Goal: Task Accomplishment & Management: Manage account settings

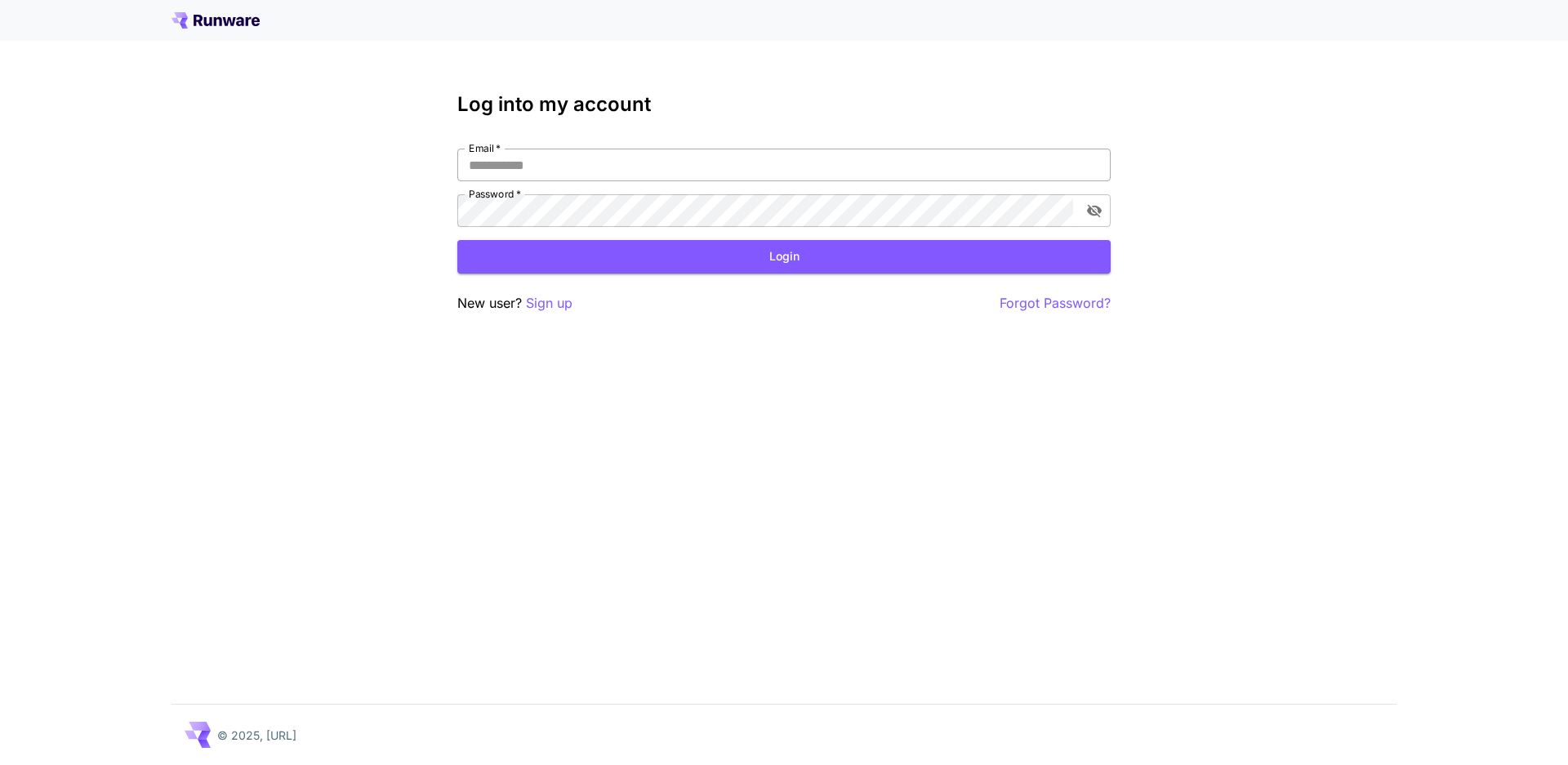
click at [564, 150] on input "Email   *" at bounding box center [784, 164] width 653 height 33
type input "**********"
click at [635, 257] on button "Login" at bounding box center [784, 257] width 653 height 34
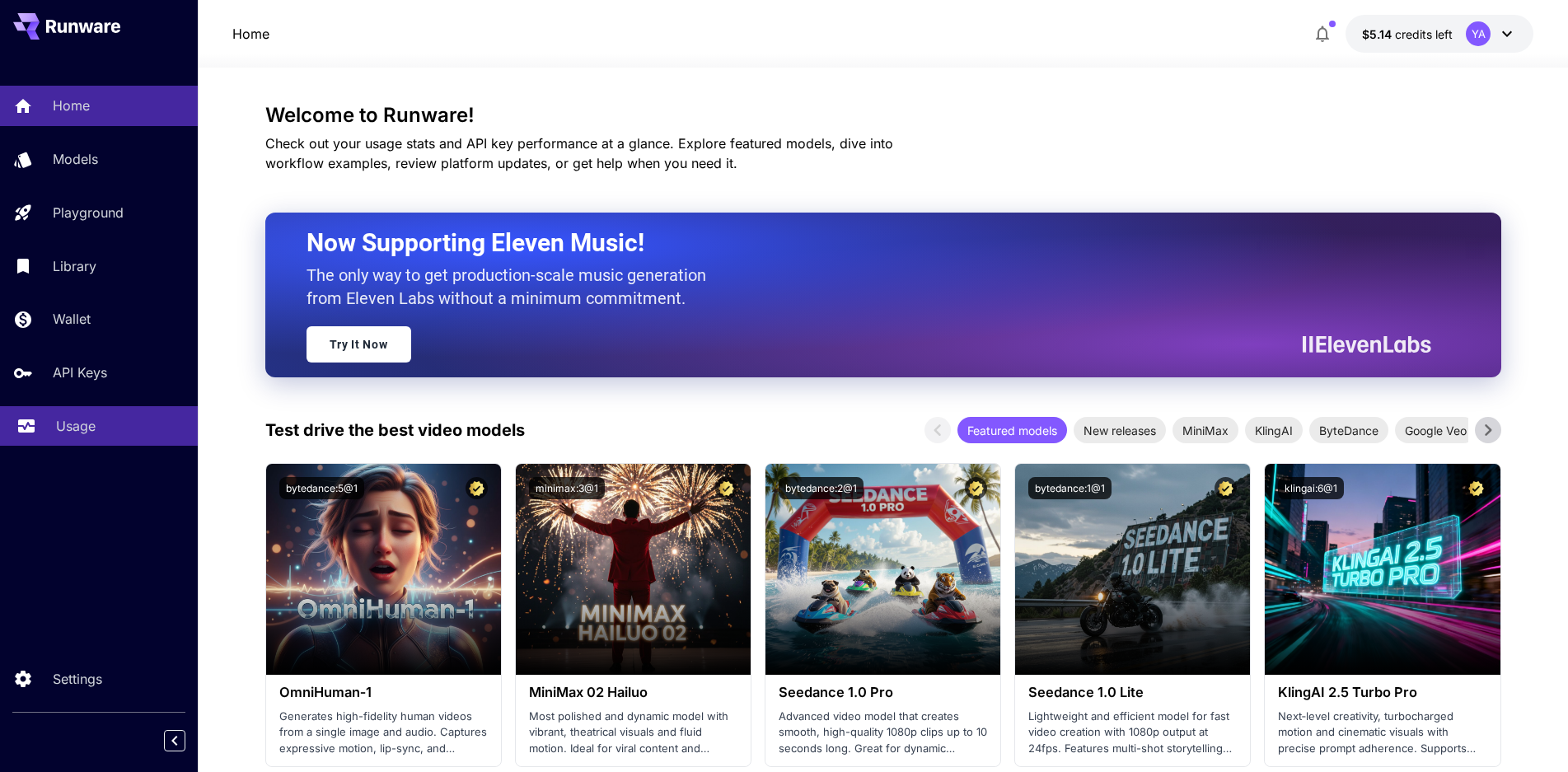
click at [72, 431] on p "Usage" at bounding box center [76, 426] width 40 height 20
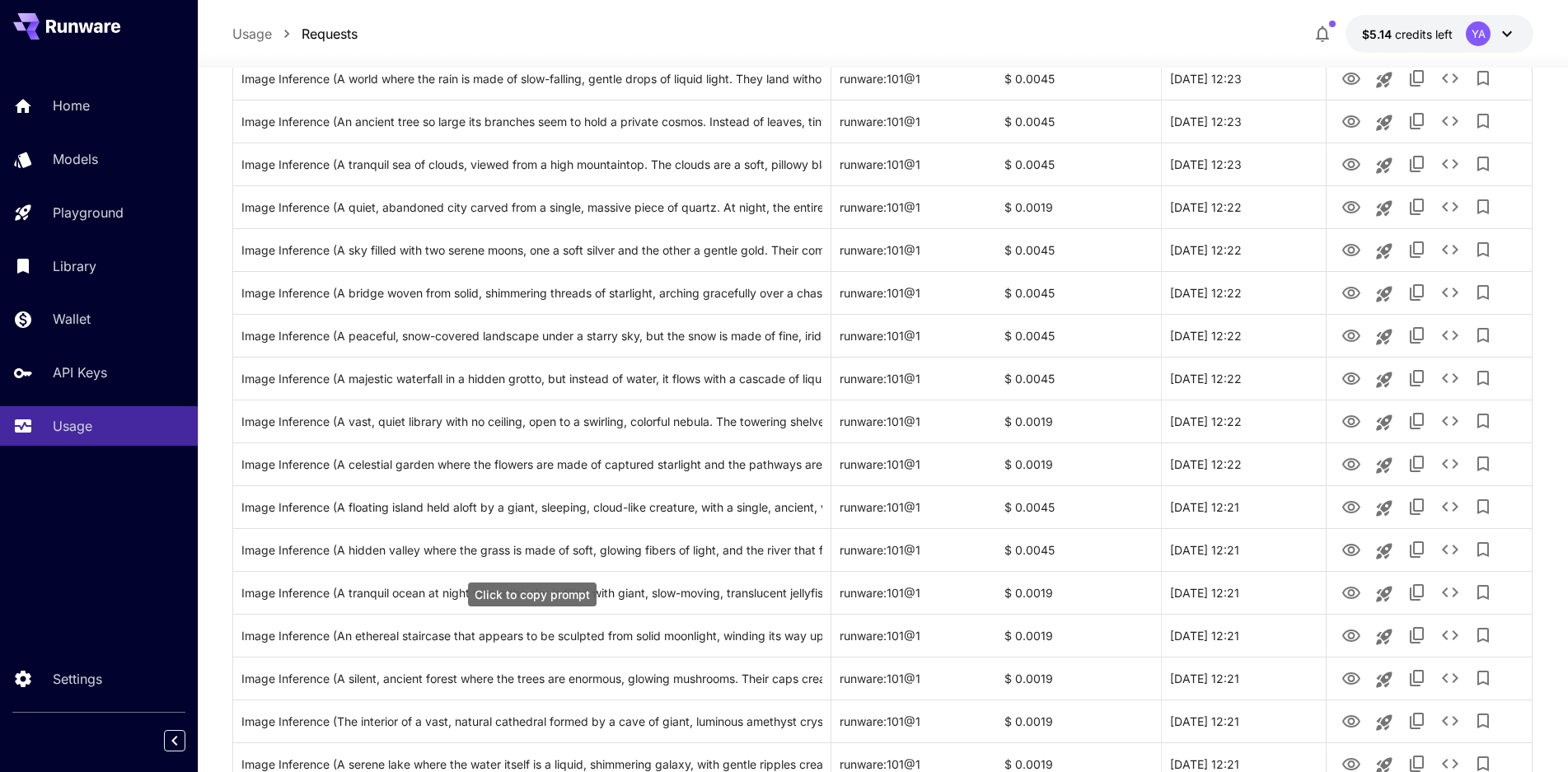
scroll to position [907, 0]
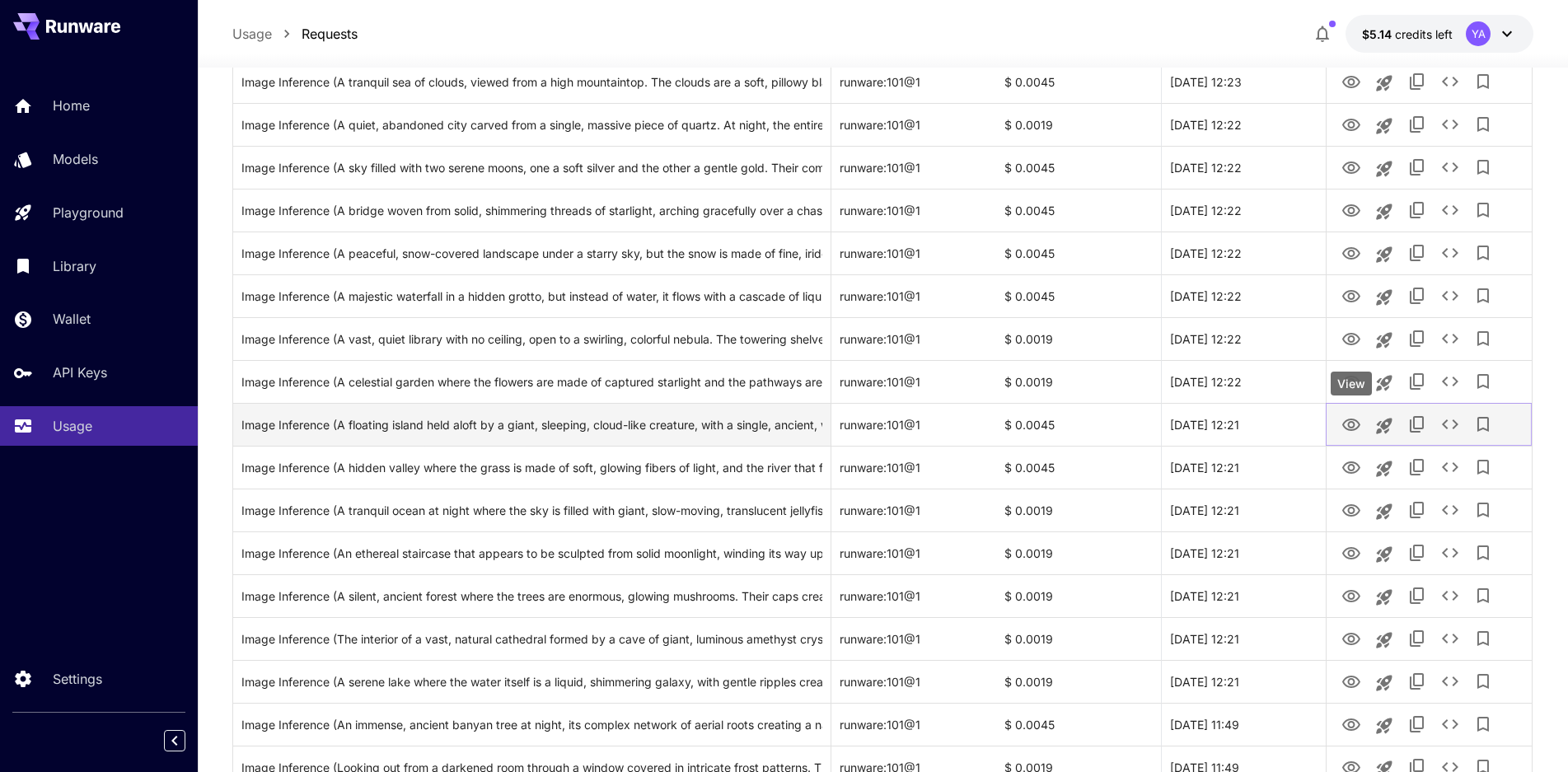
click at [1352, 424] on icon "View" at bounding box center [1351, 425] width 20 height 20
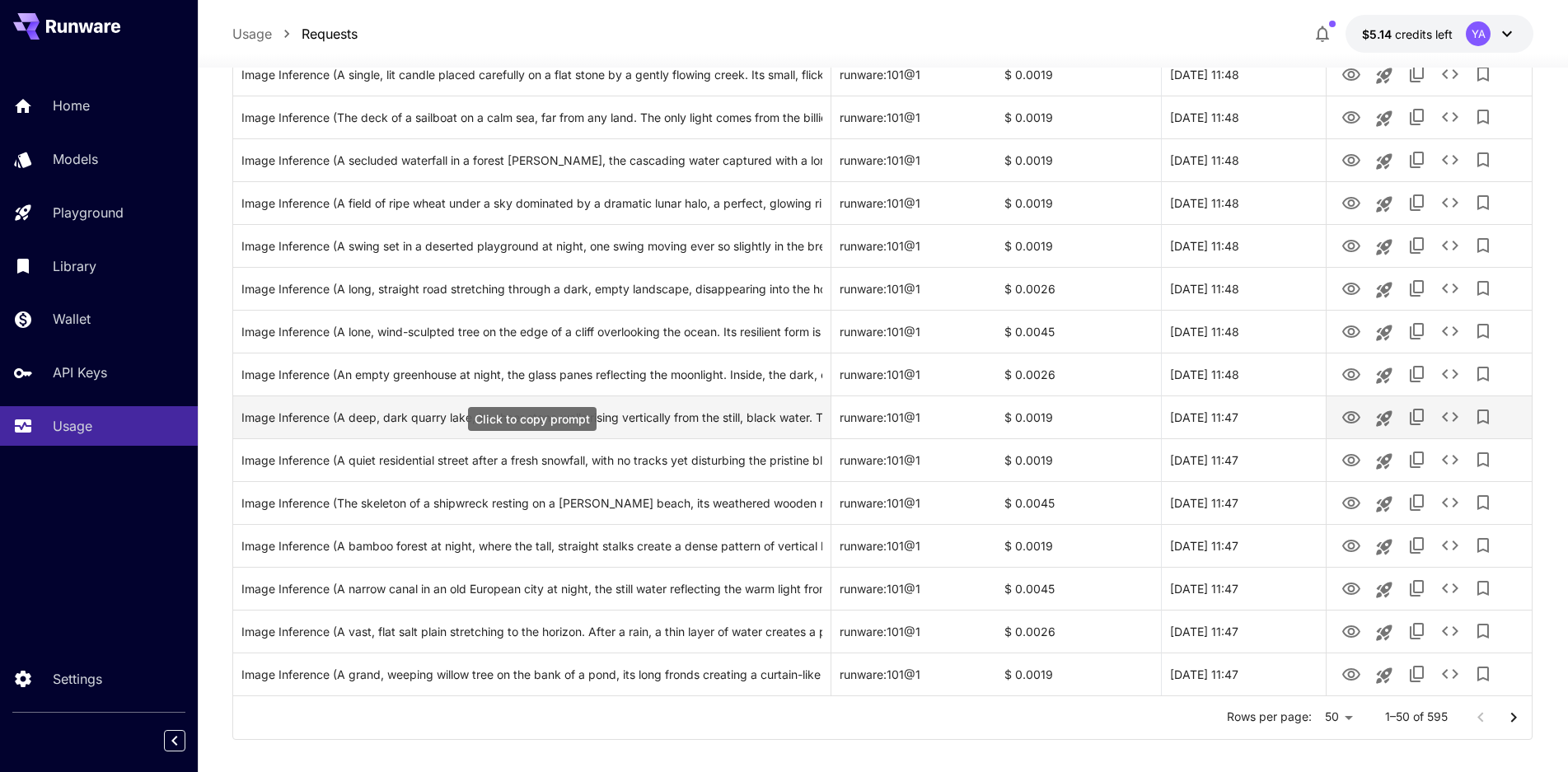
scroll to position [1789, 0]
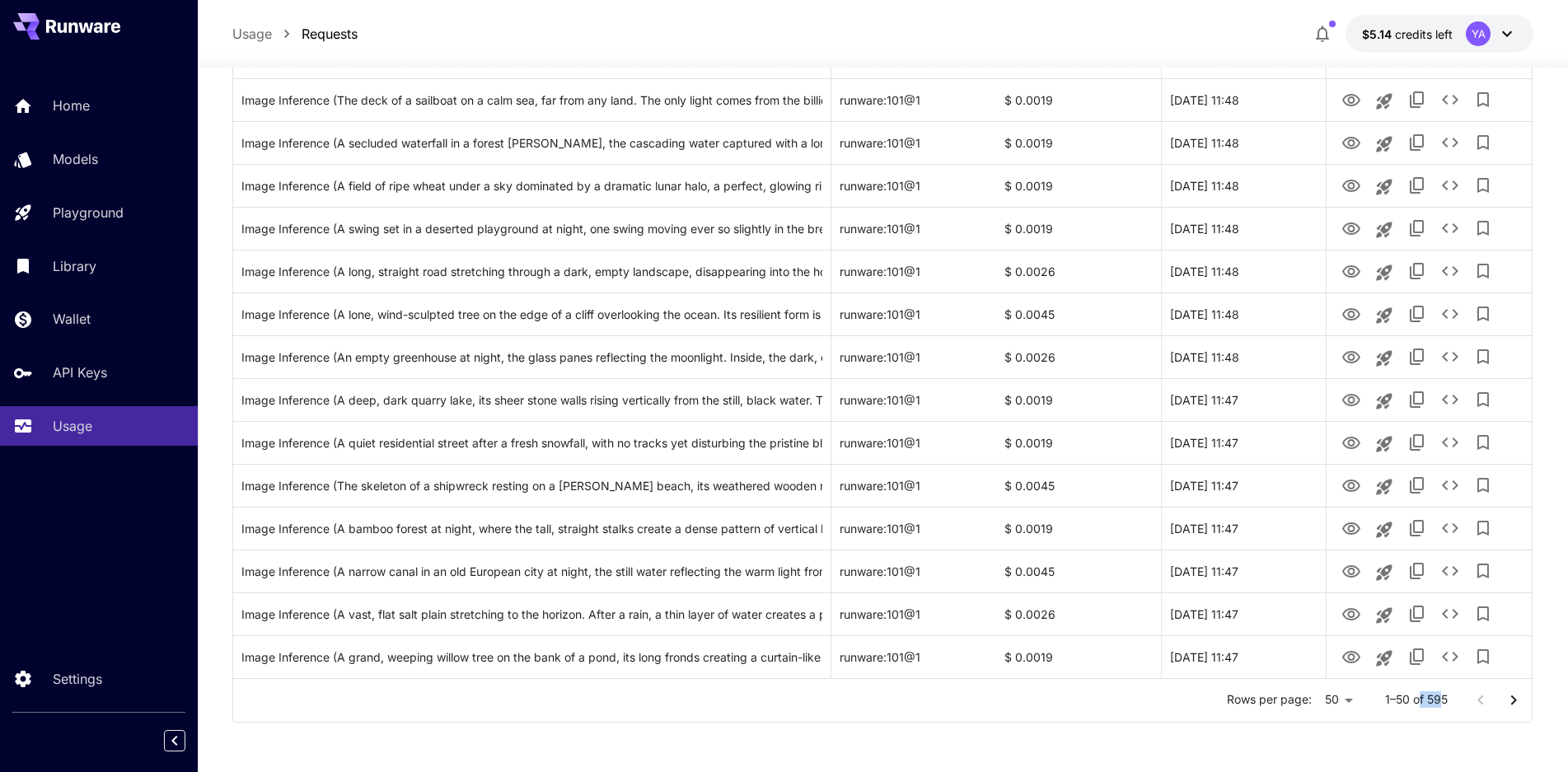
drag, startPoint x: 1418, startPoint y: 702, endPoint x: 1444, endPoint y: 702, distance: 26.0
click at [1444, 702] on p "1–50 of 595" at bounding box center [1416, 700] width 63 height 17
click at [1443, 713] on div "Rows per page: 50 ** 1–50 of 595" at bounding box center [883, 700] width 1299 height 43
drag, startPoint x: 1453, startPoint y: 703, endPoint x: 1420, endPoint y: 703, distance: 33.0
click at [1420, 703] on div "Rows per page: 50 ** 1–50 of 595" at bounding box center [883, 700] width 1299 height 43
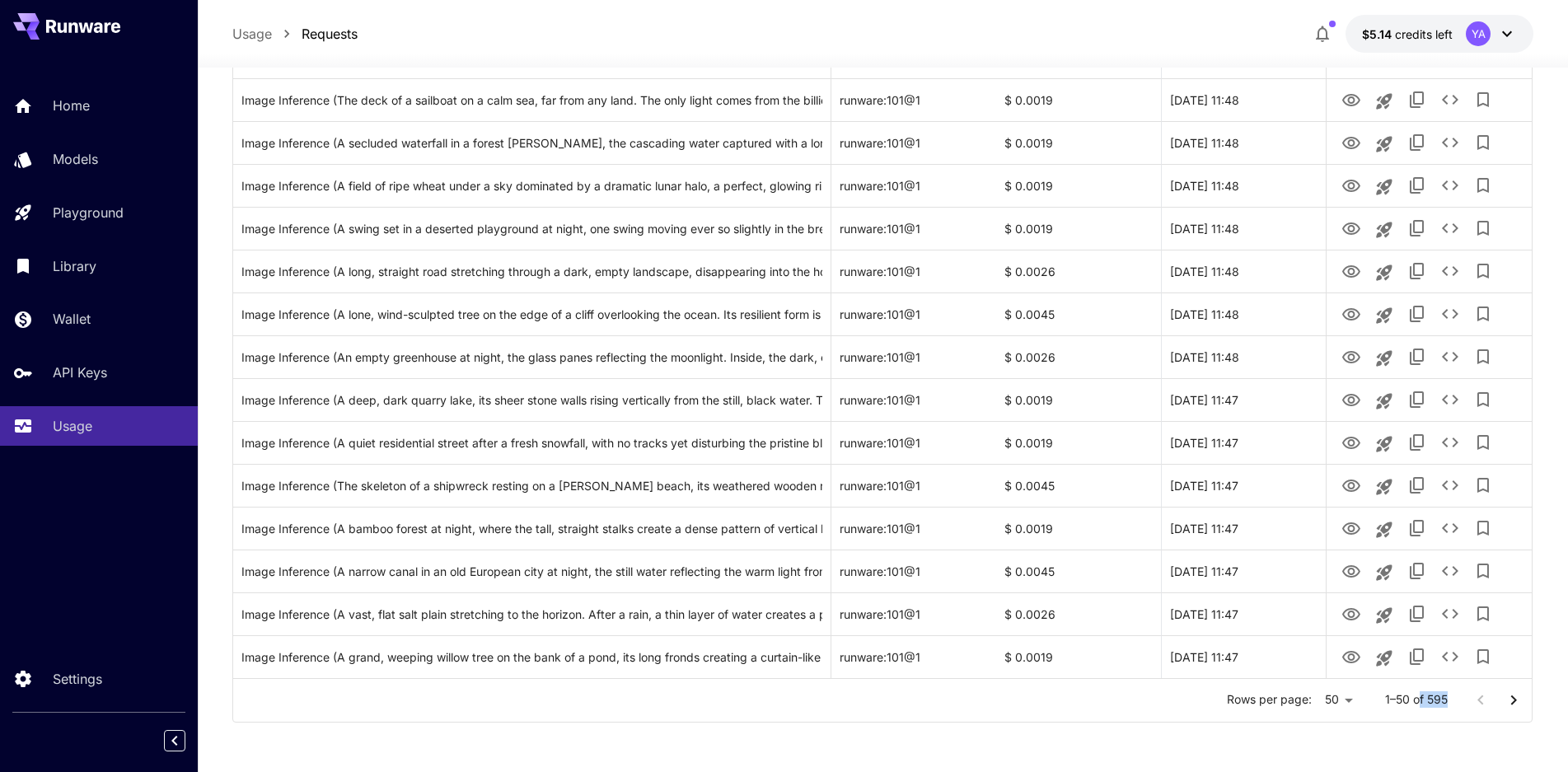
click at [1439, 711] on div "Rows per page: 50 ** 1–50 of 595" at bounding box center [883, 700] width 1299 height 43
drag, startPoint x: 1428, startPoint y: 701, endPoint x: 1448, endPoint y: 701, distance: 20.0
click at [1448, 701] on div "Rows per page: 50 ** 1–50 of 595" at bounding box center [883, 700] width 1299 height 43
click at [1421, 701] on p "1–50 of 595" at bounding box center [1416, 700] width 63 height 17
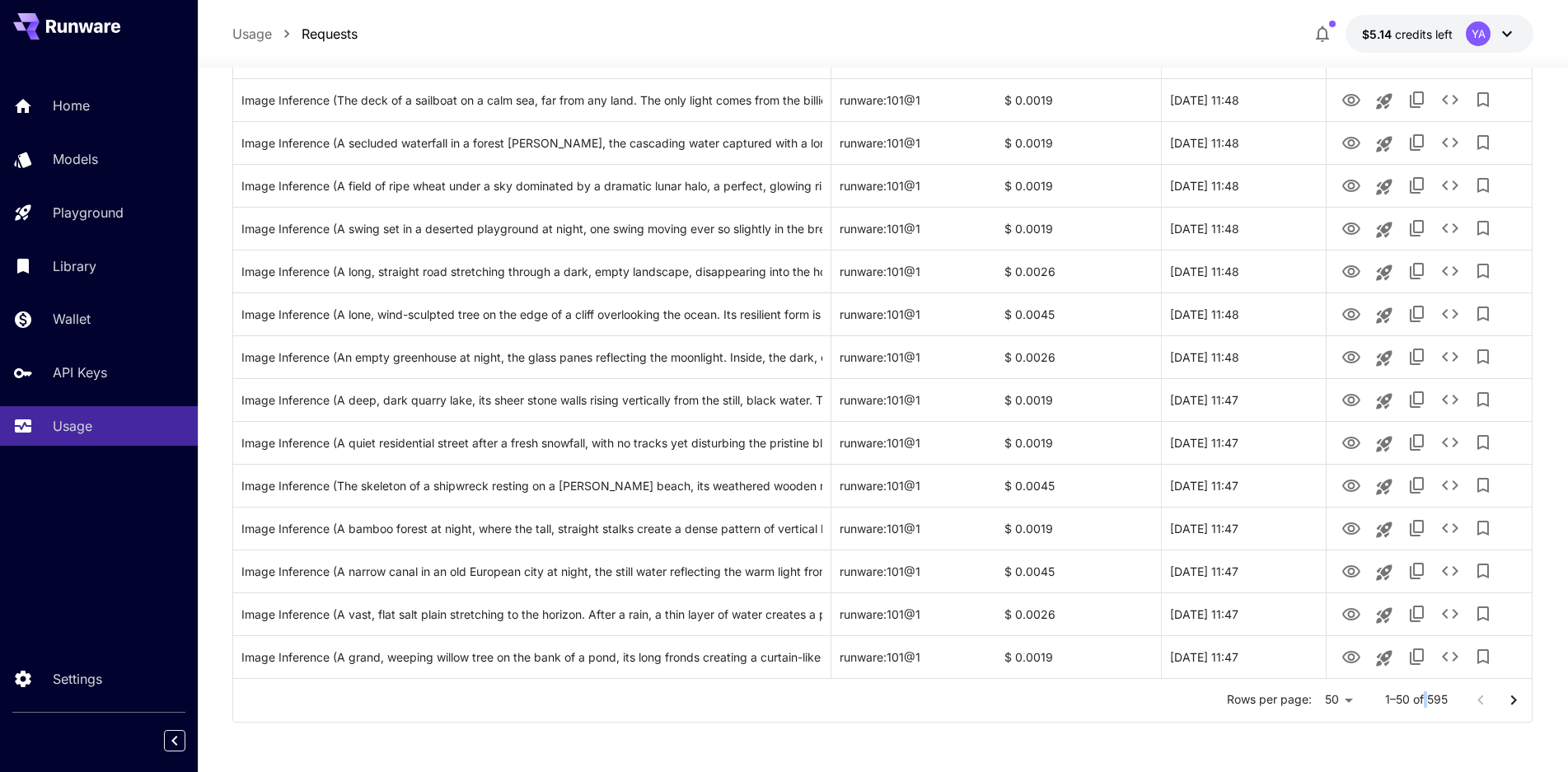
click at [1425, 715] on div "Rows per page: 50 ** 1–50 of 595" at bounding box center [883, 700] width 1299 height 43
drag, startPoint x: 1445, startPoint y: 699, endPoint x: 1415, endPoint y: 700, distance: 30.0
click at [1415, 700] on p "1–50 of 595" at bounding box center [1416, 700] width 63 height 17
click at [1345, 487] on div "Launch in playground" at bounding box center [1384, 490] width 132 height 24
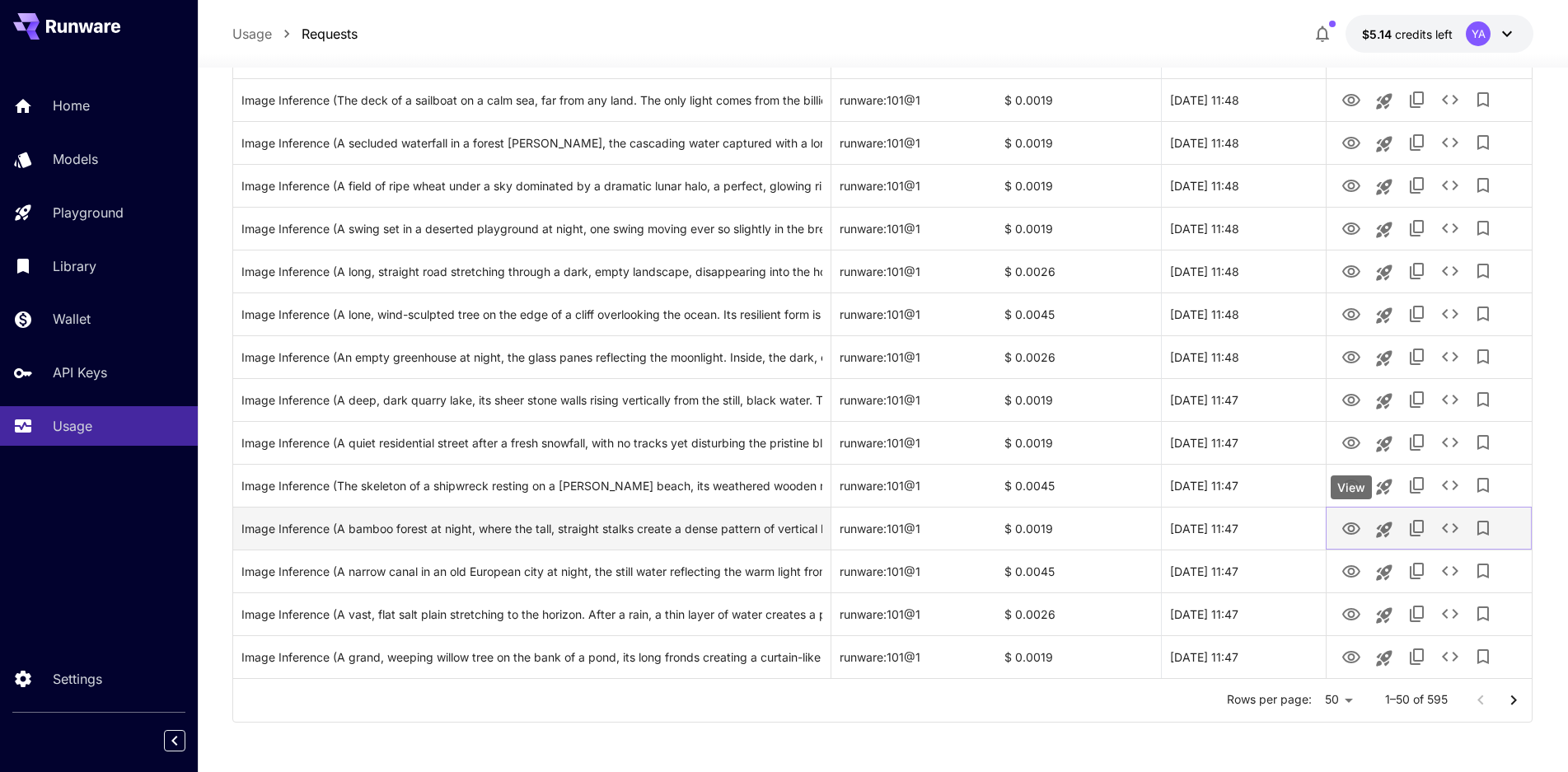
click at [1354, 531] on icon "View" at bounding box center [1351, 528] width 20 height 20
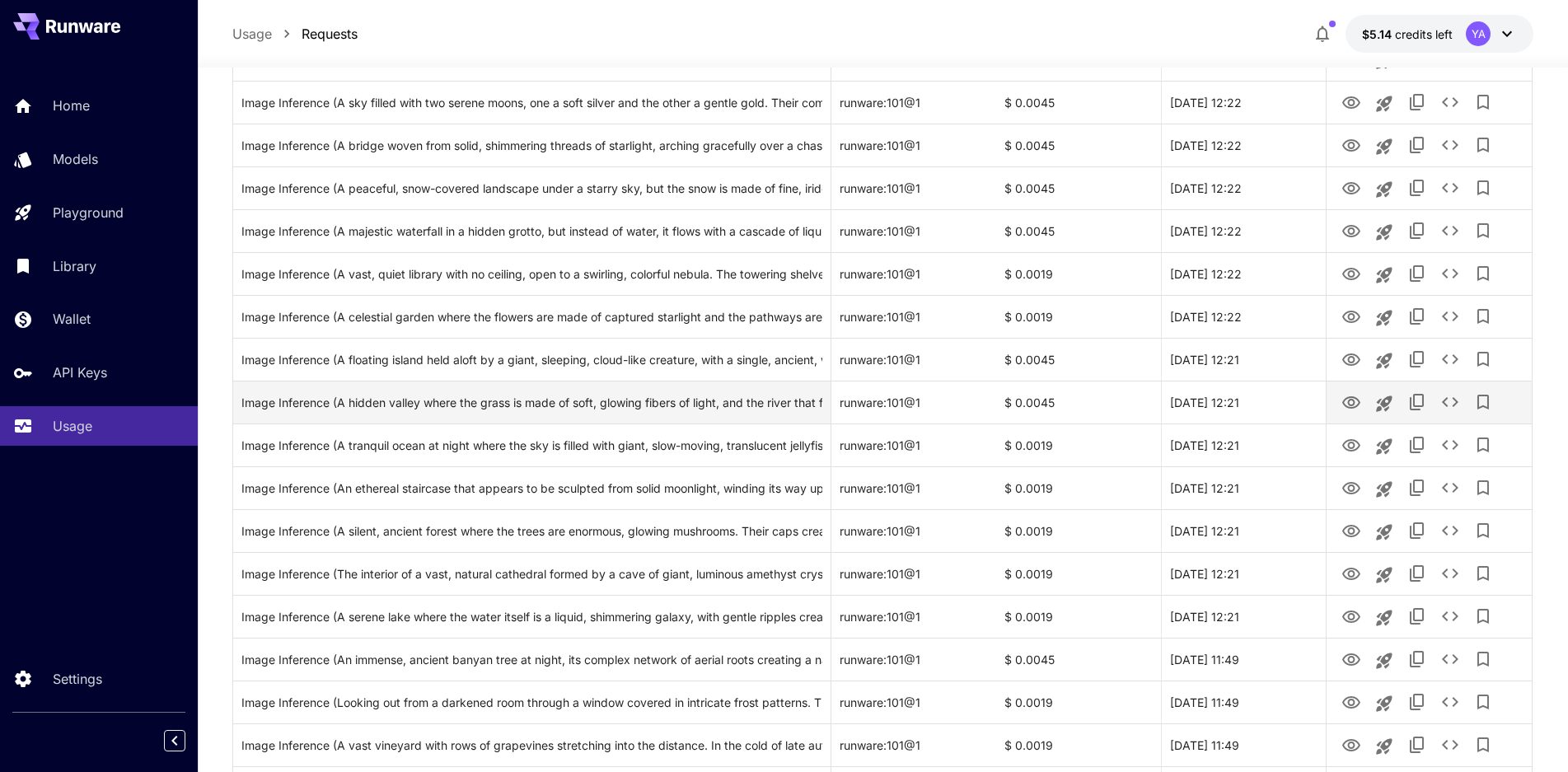
scroll to position [964, 0]
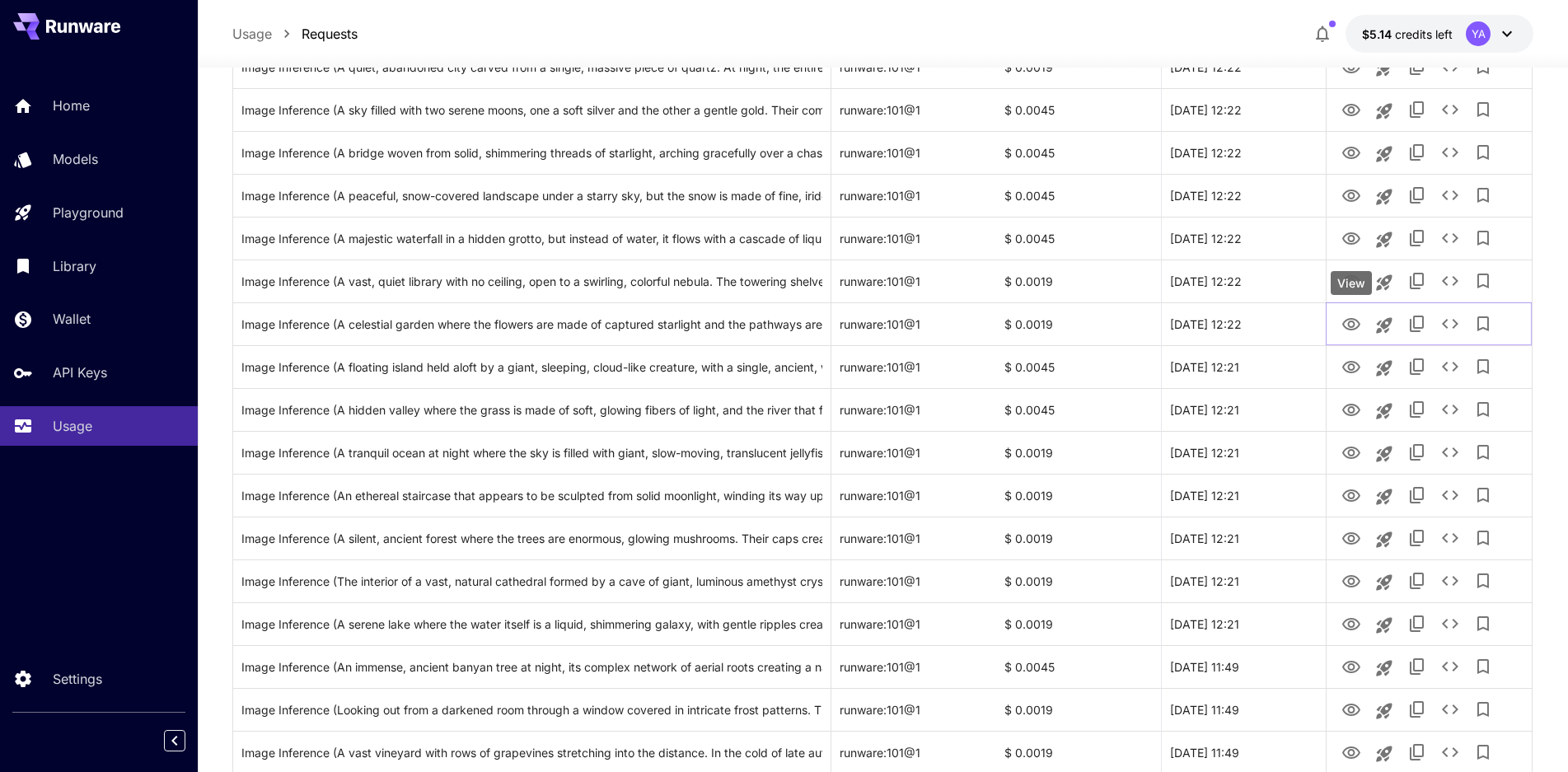
click at [1352, 283] on div "View" at bounding box center [1352, 282] width 41 height 24
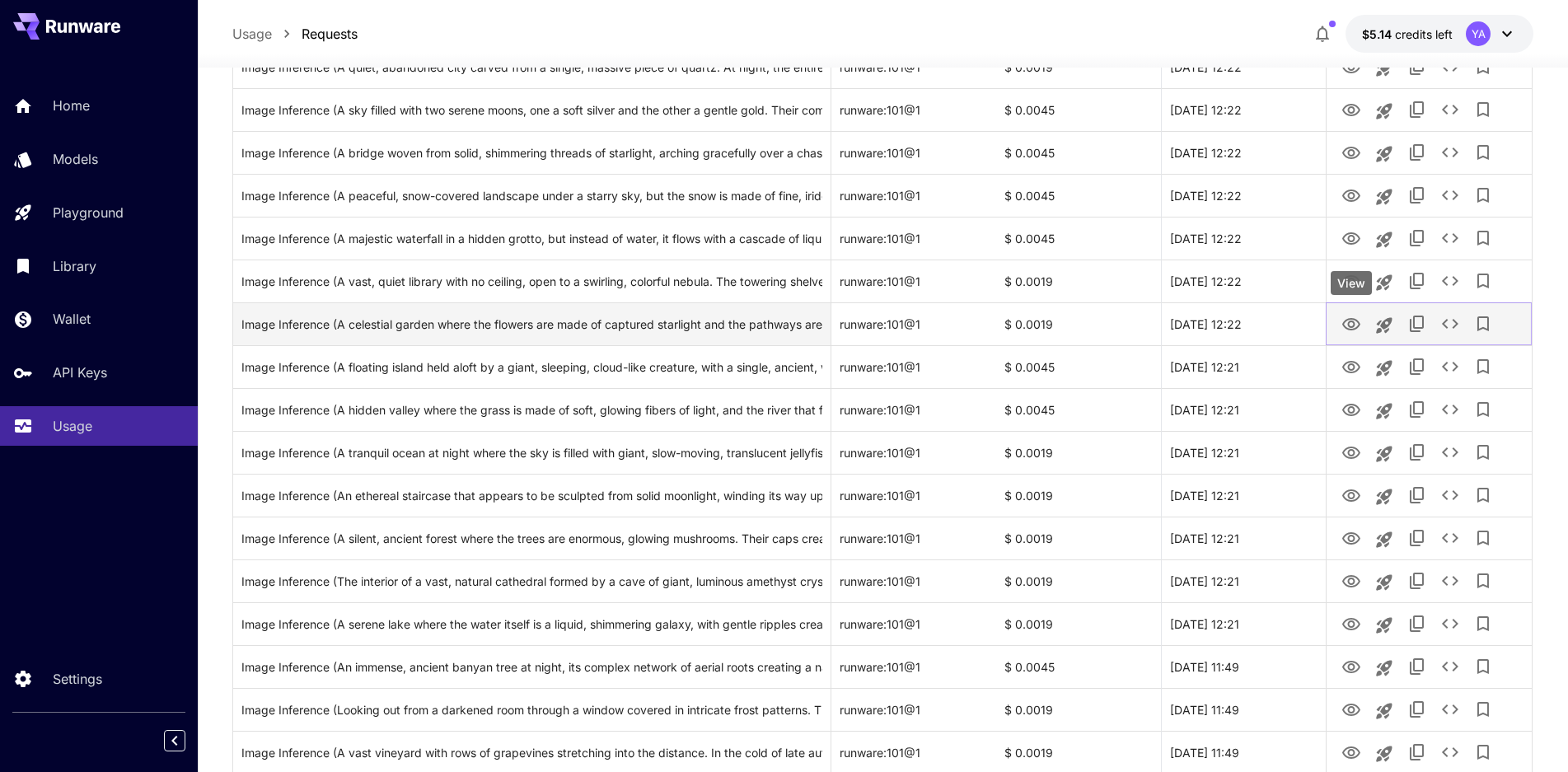
click at [1351, 331] on icon "View" at bounding box center [1351, 324] width 20 height 20
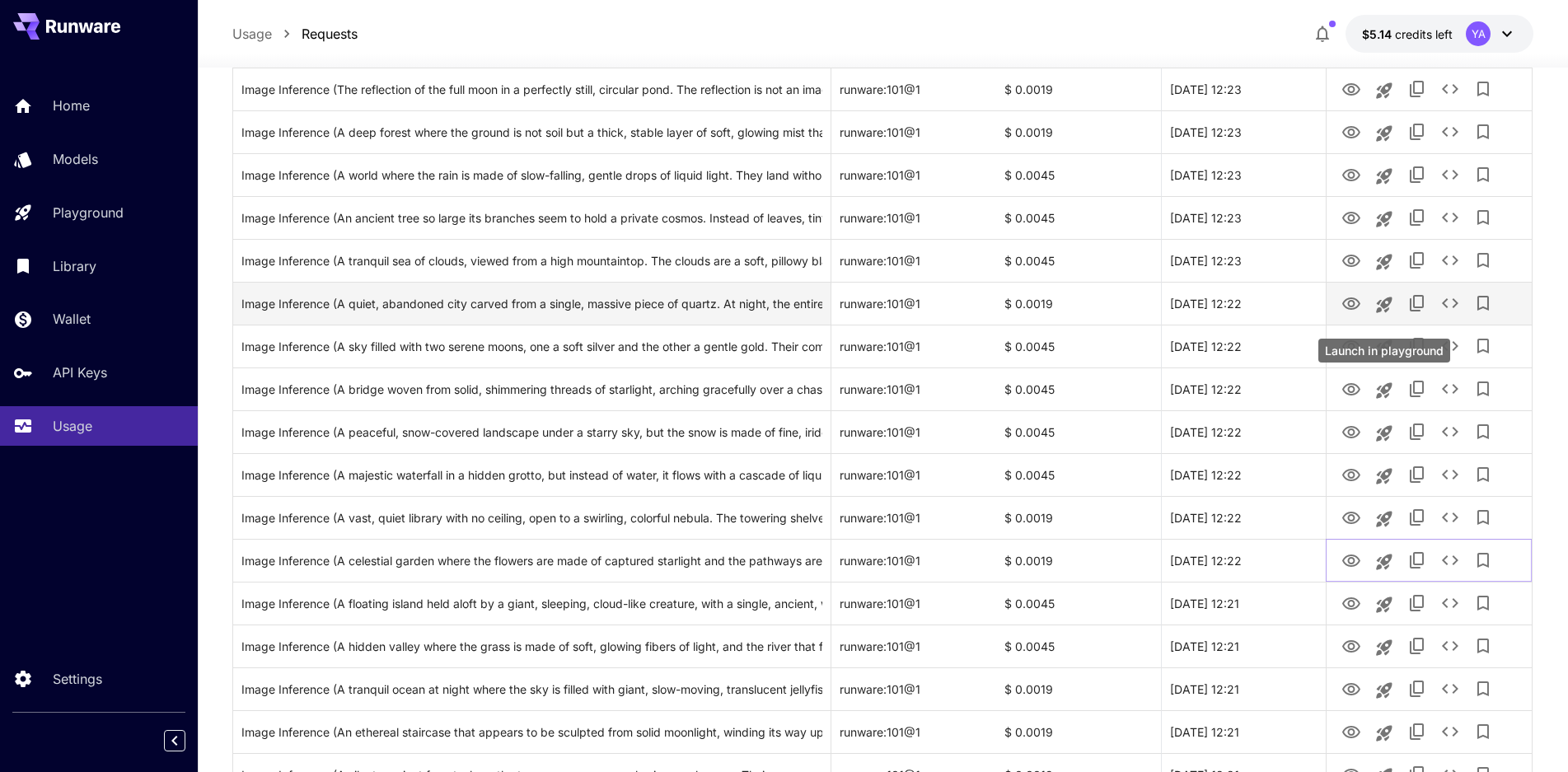
scroll to position [717, 0]
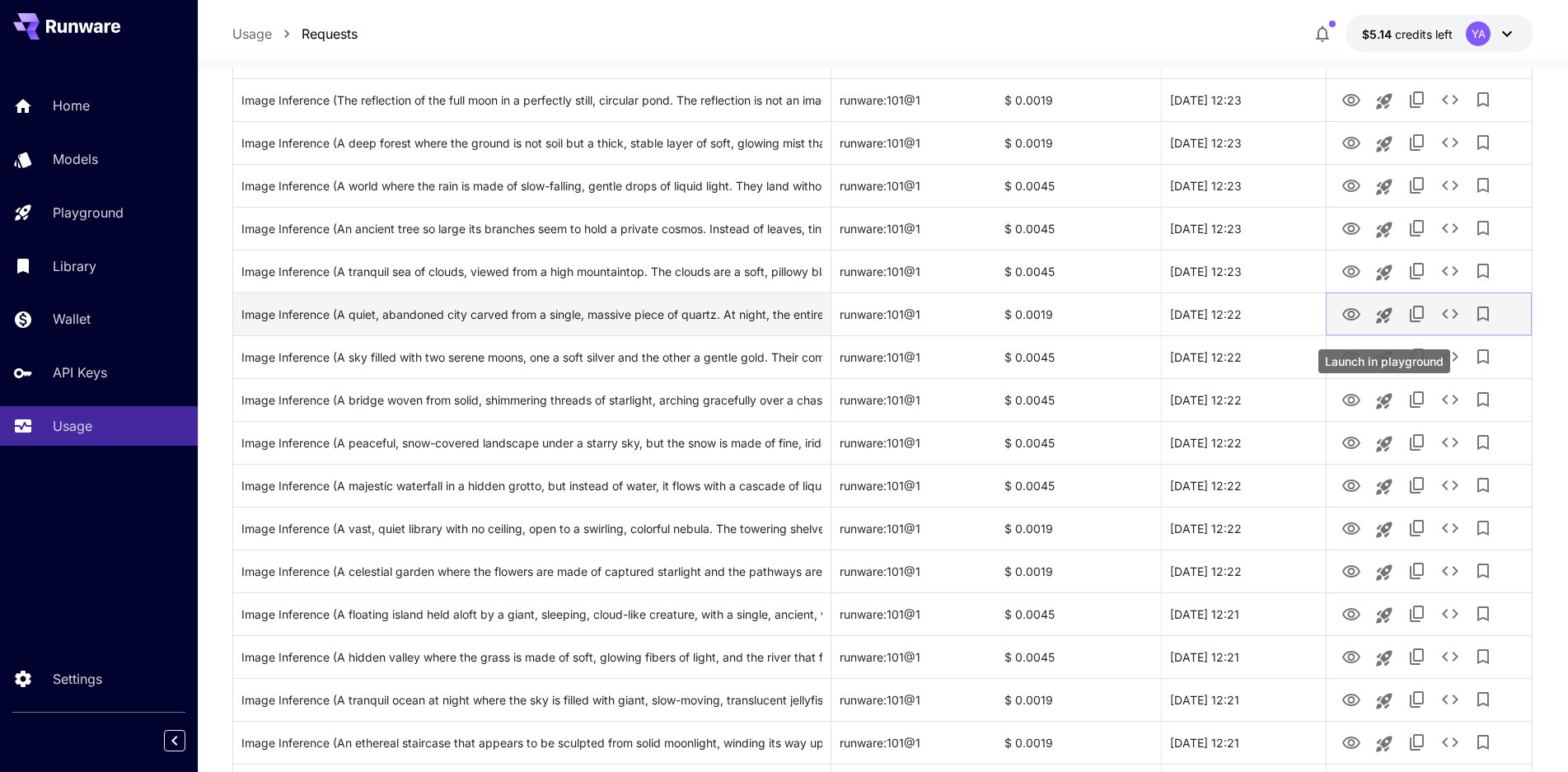
click at [1352, 313] on icon "View" at bounding box center [1351, 314] width 20 height 20
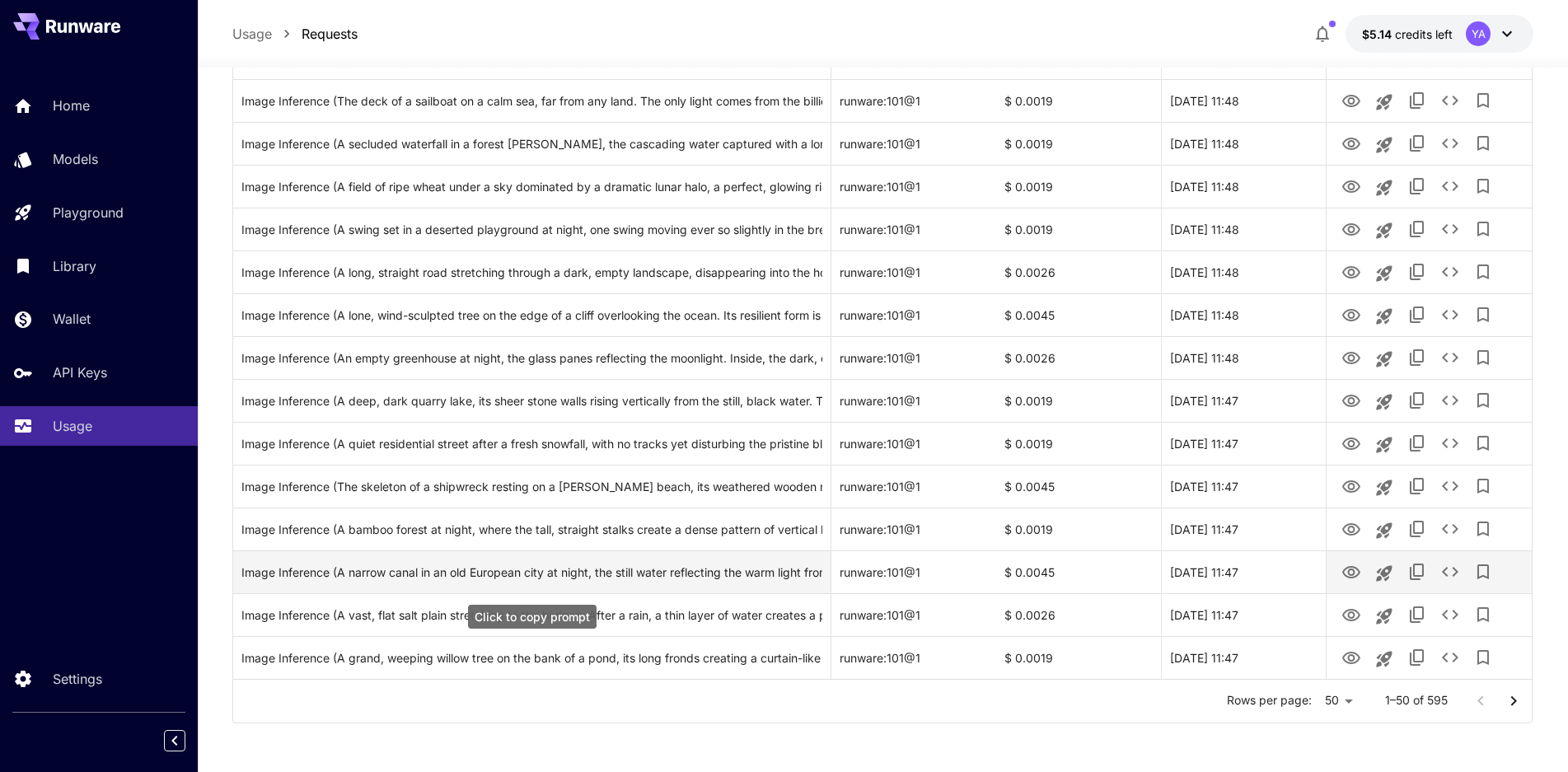
scroll to position [1789, 0]
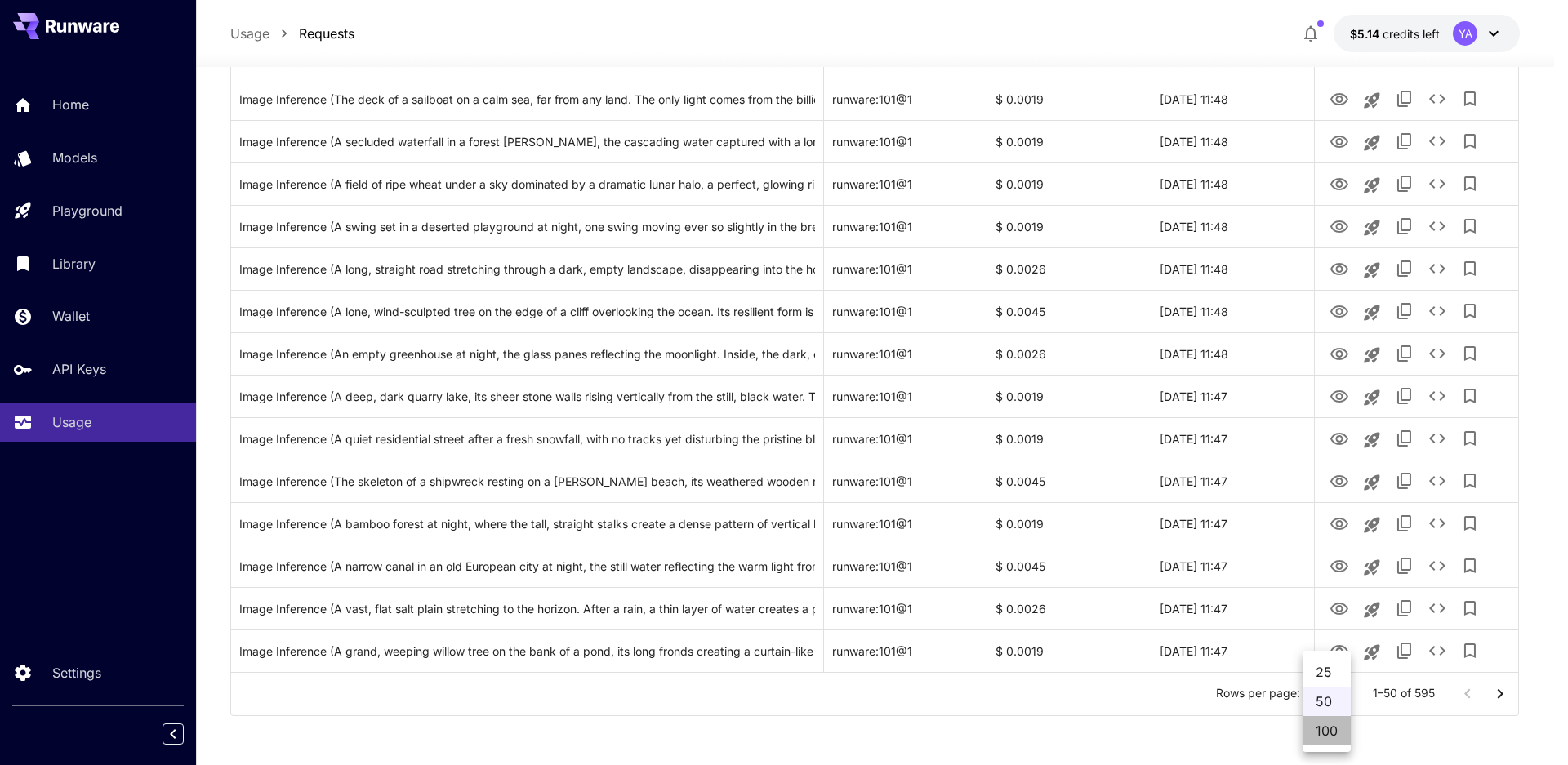
click at [1339, 730] on li "100" at bounding box center [1326, 731] width 49 height 30
type input "***"
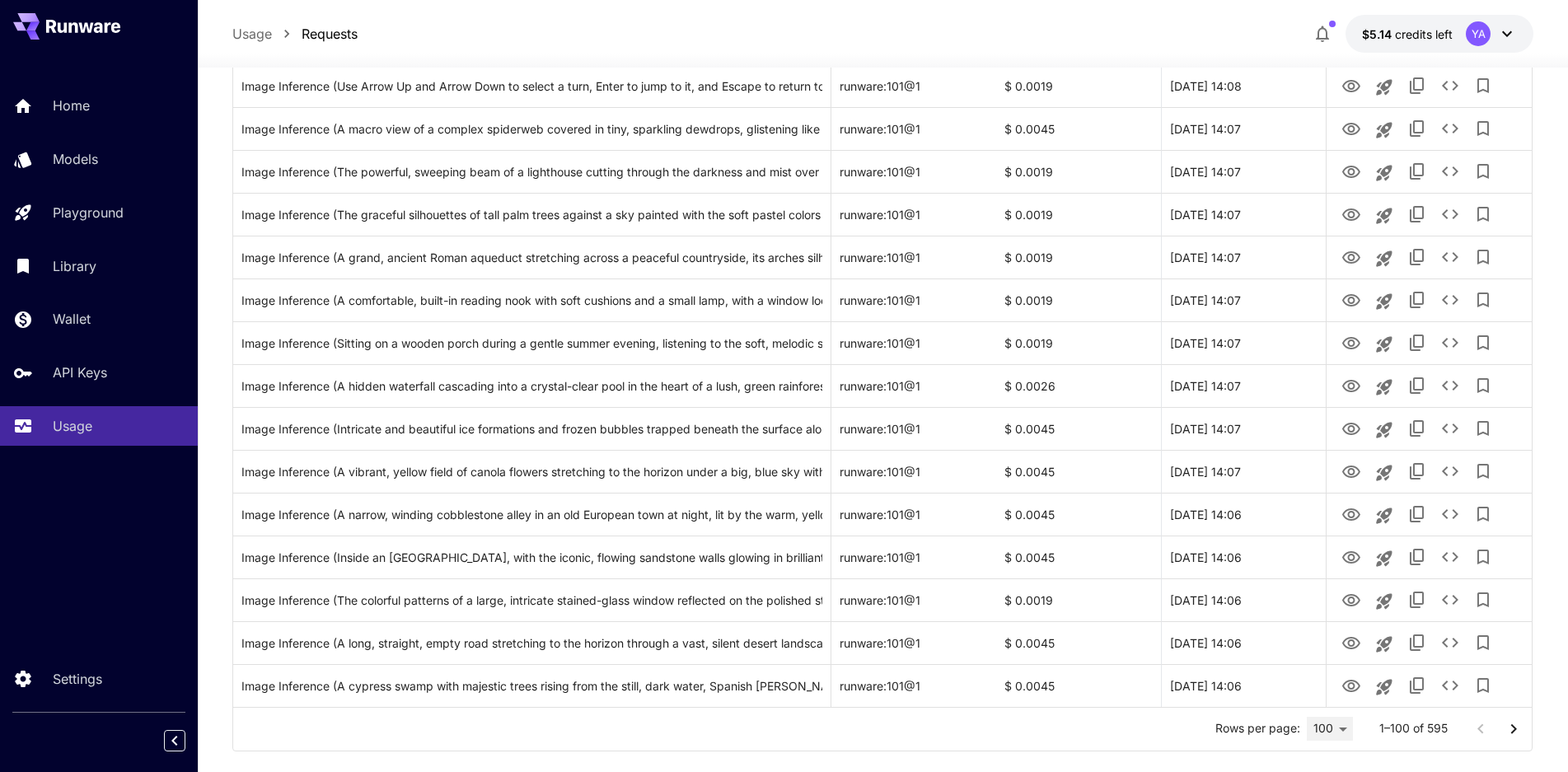
scroll to position [3932, 0]
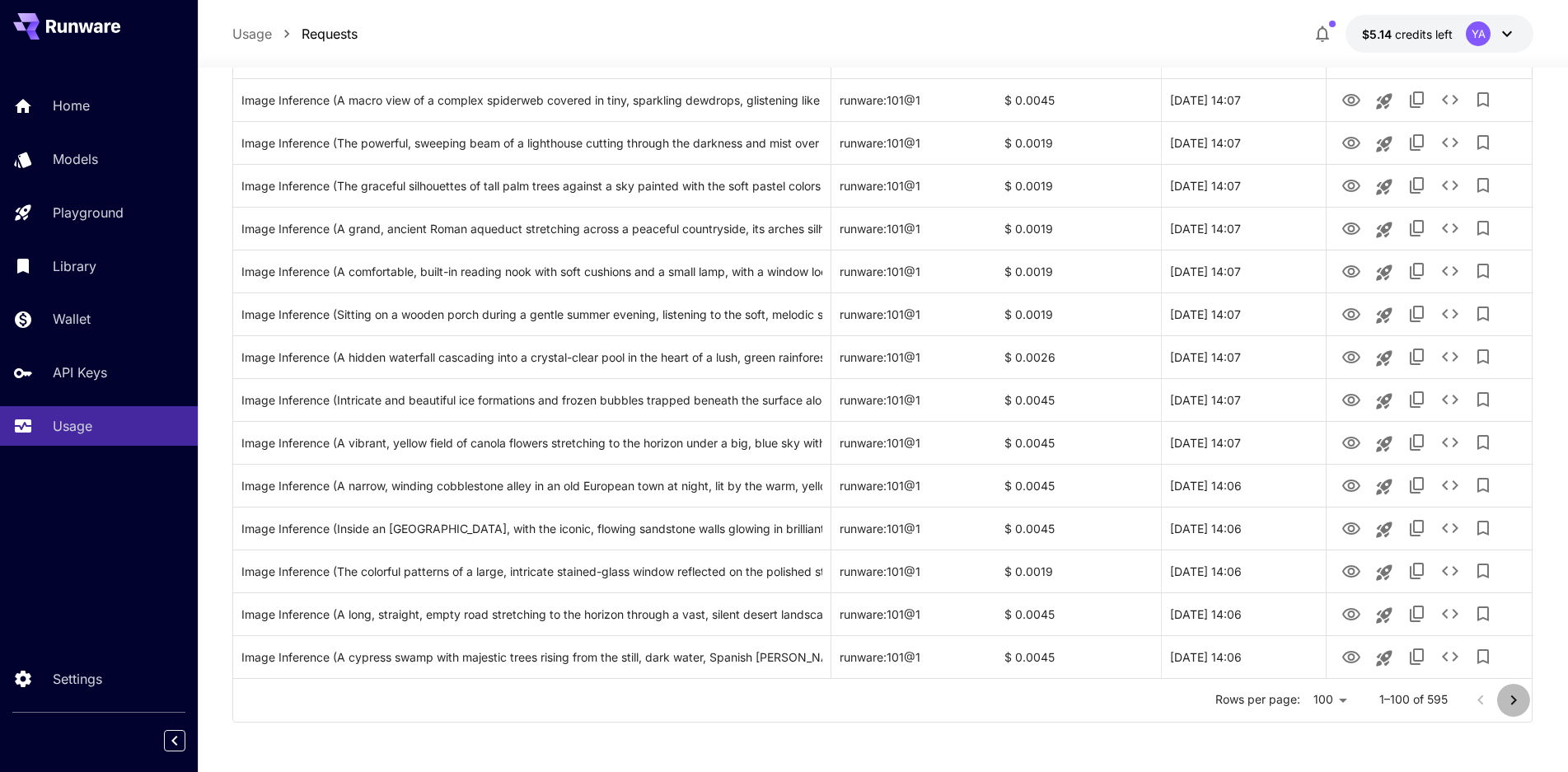
click at [1519, 706] on icon "Go to next page" at bounding box center [1513, 700] width 20 height 20
click at [1445, 704] on p "101–200 of 595" at bounding box center [1406, 700] width 83 height 17
click at [1511, 698] on icon "Go to next page" at bounding box center [1513, 700] width 20 height 20
click at [1512, 698] on icon "Go to next page" at bounding box center [1513, 700] width 20 height 20
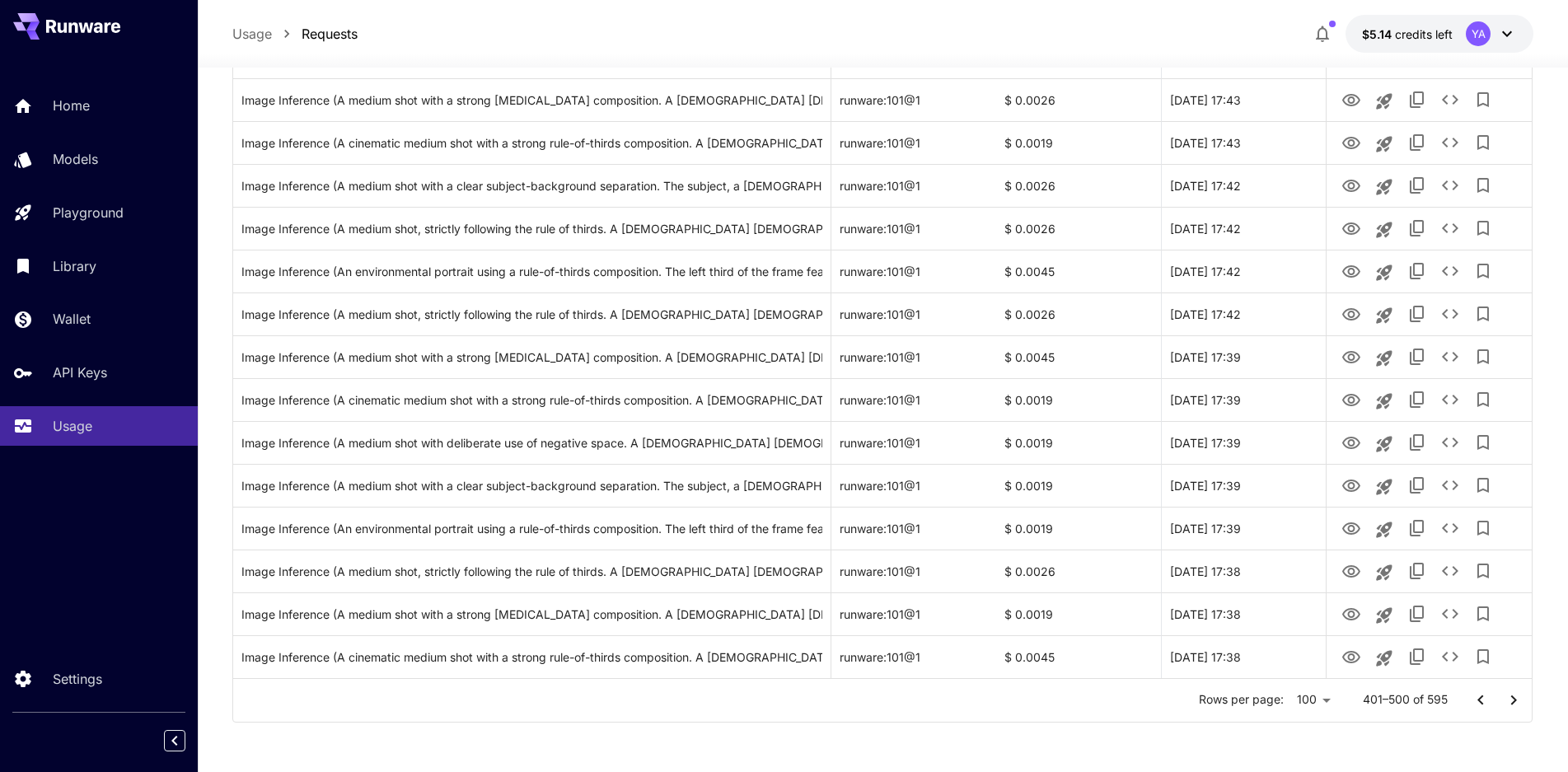
click at [1512, 698] on icon "Go to next page" at bounding box center [1513, 700] width 20 height 20
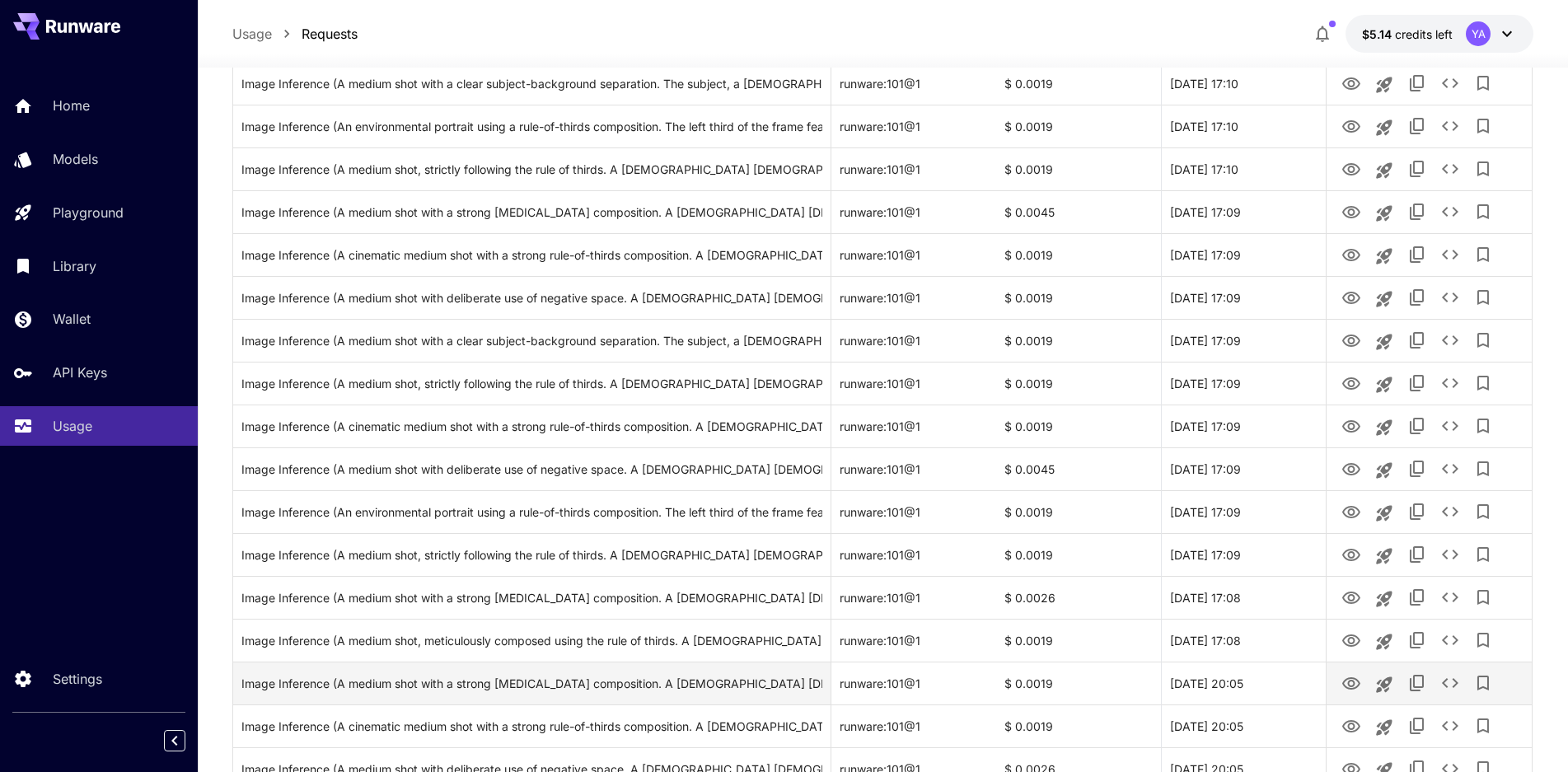
scroll to position [1047, 0]
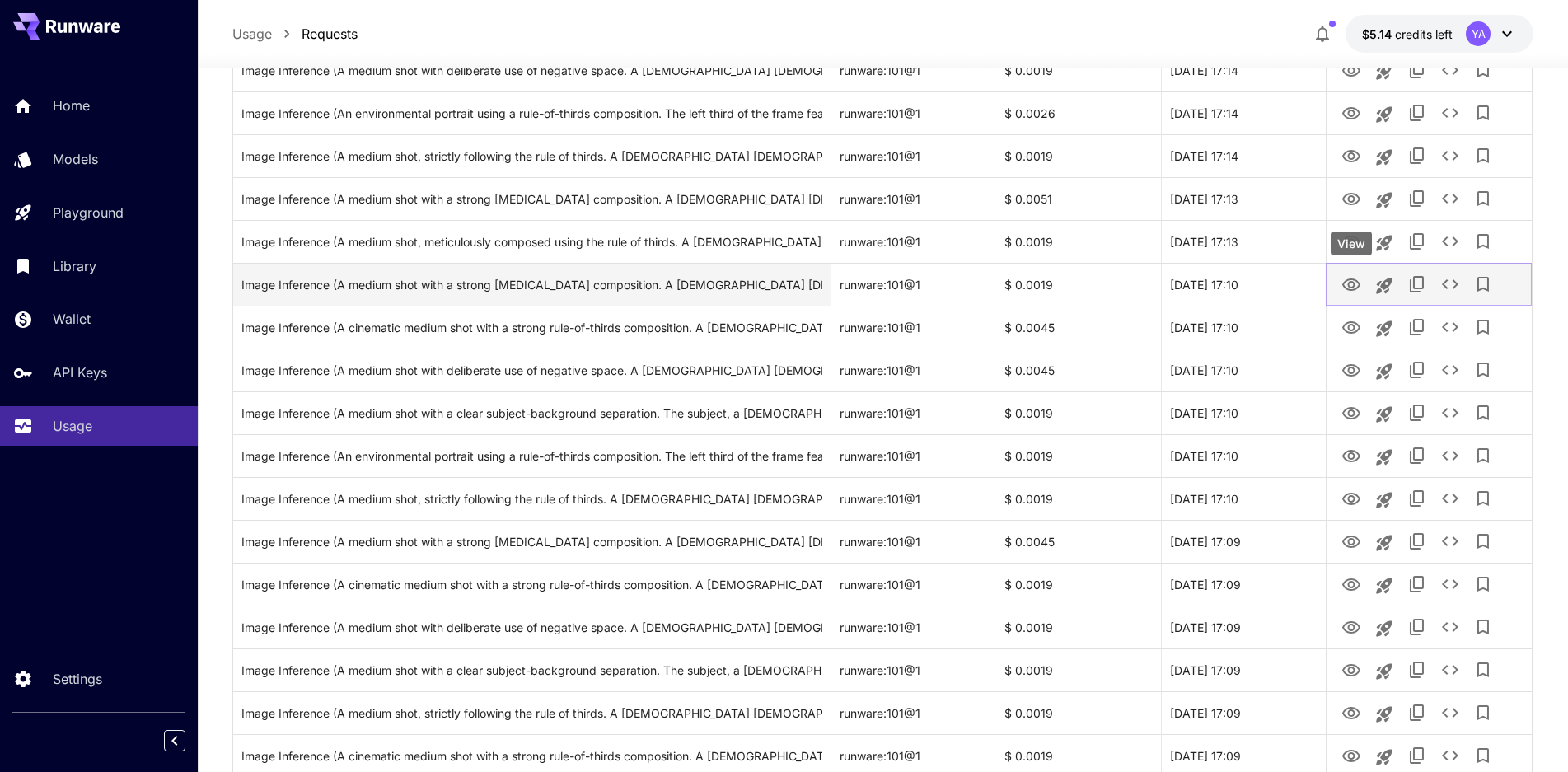
click at [1357, 283] on icon "View" at bounding box center [1351, 284] width 20 height 20
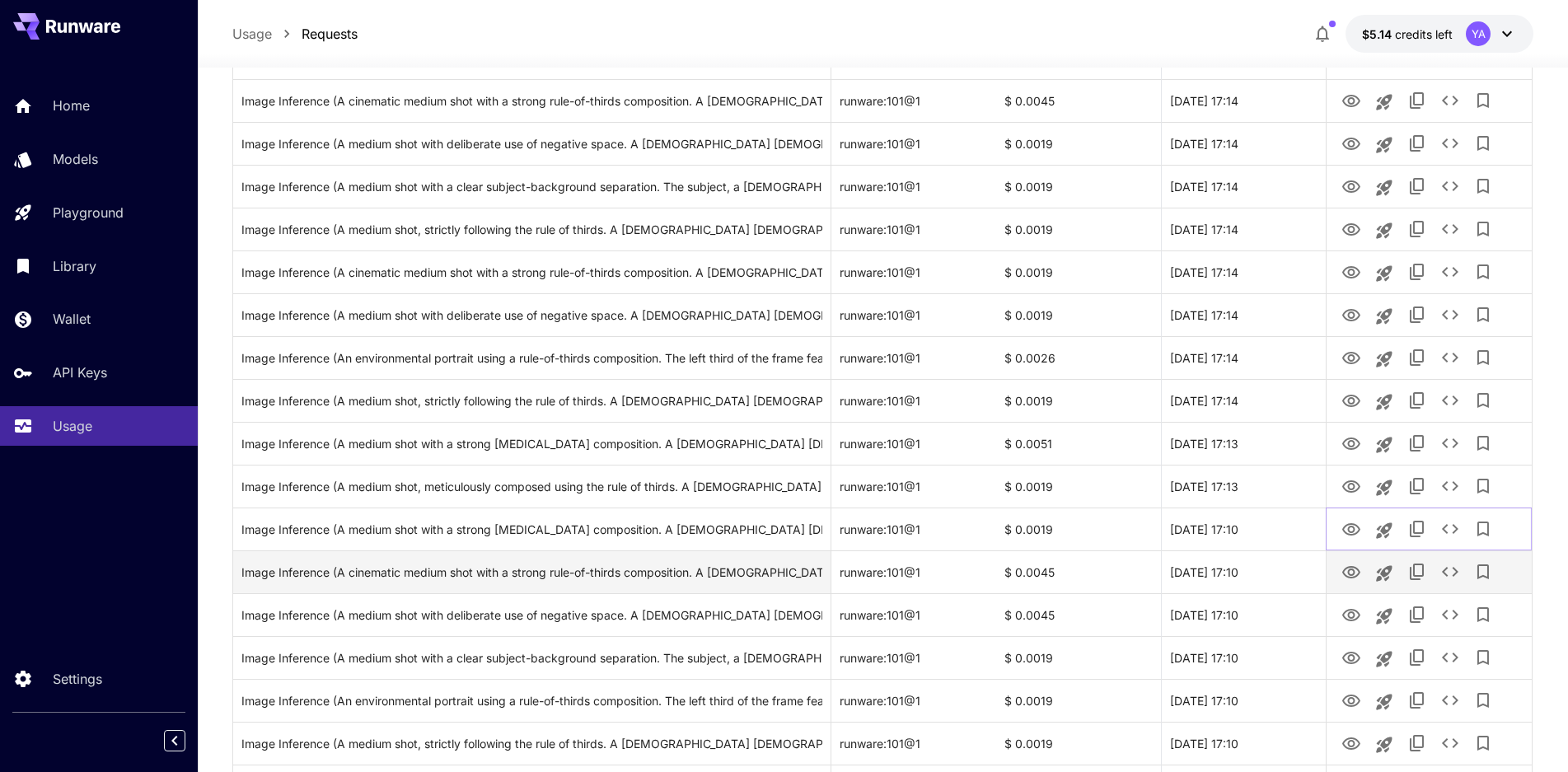
scroll to position [799, 0]
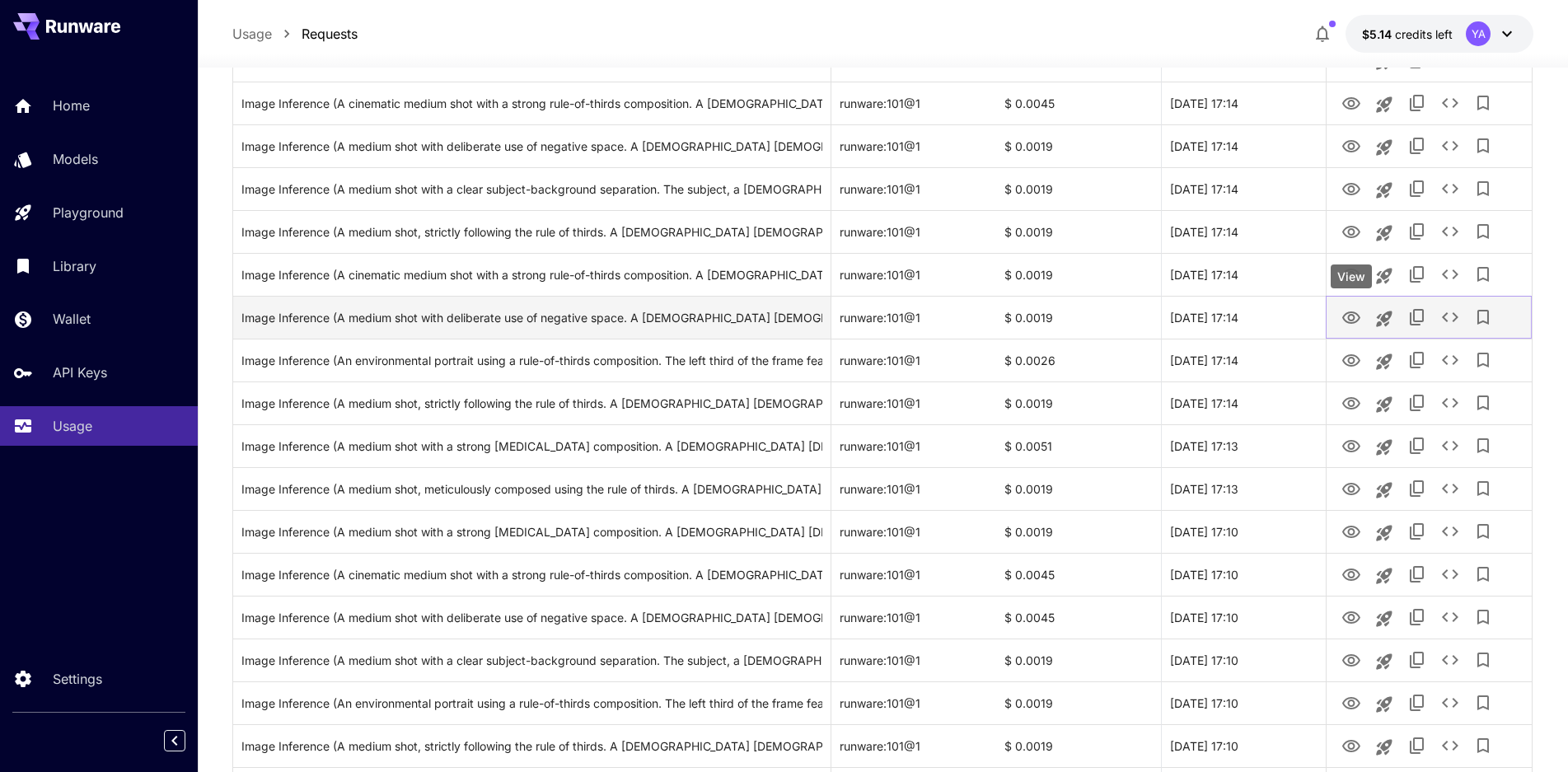
click at [1351, 316] on icon "View" at bounding box center [1351, 317] width 20 height 20
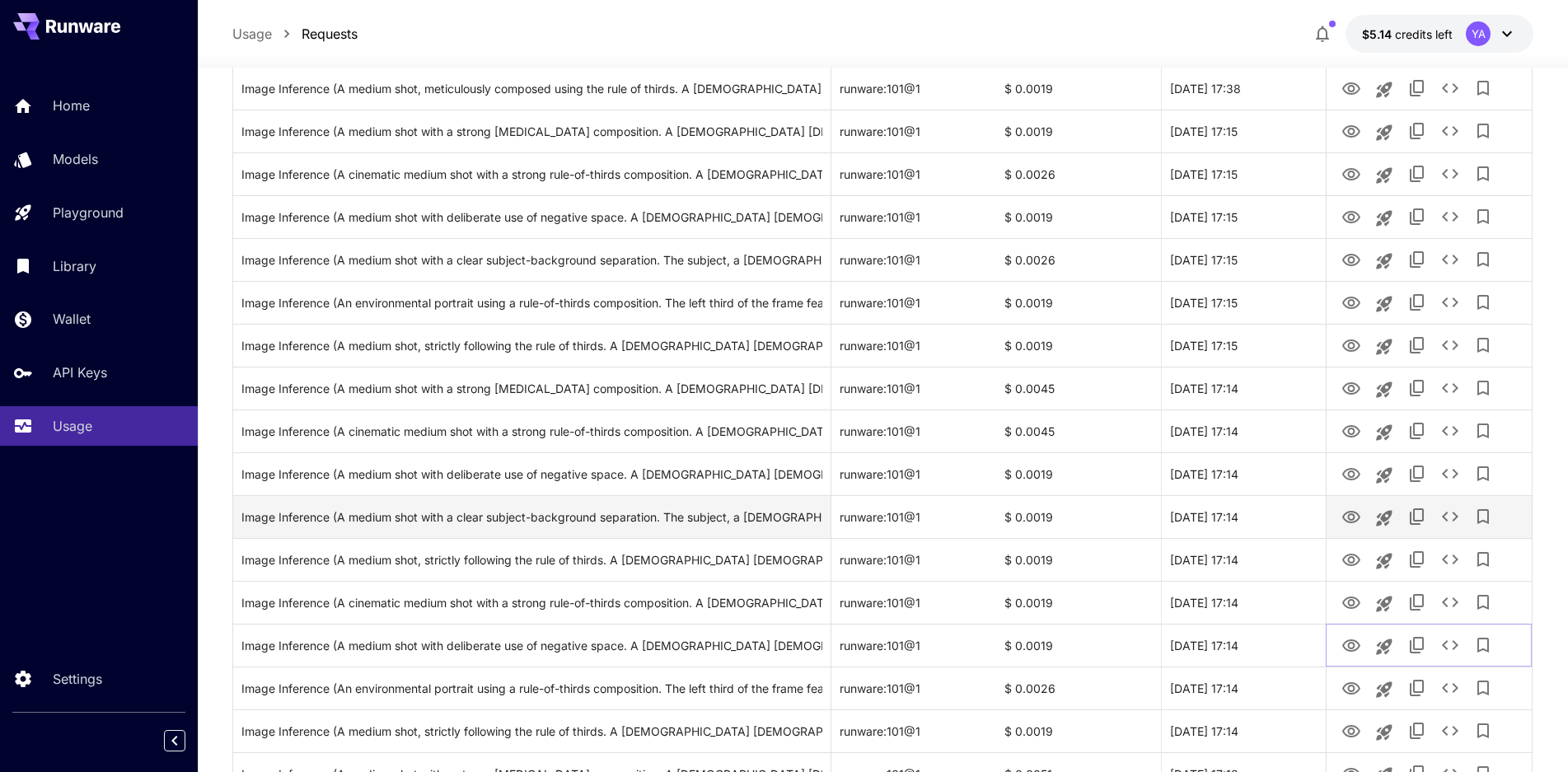
scroll to position [470, 0]
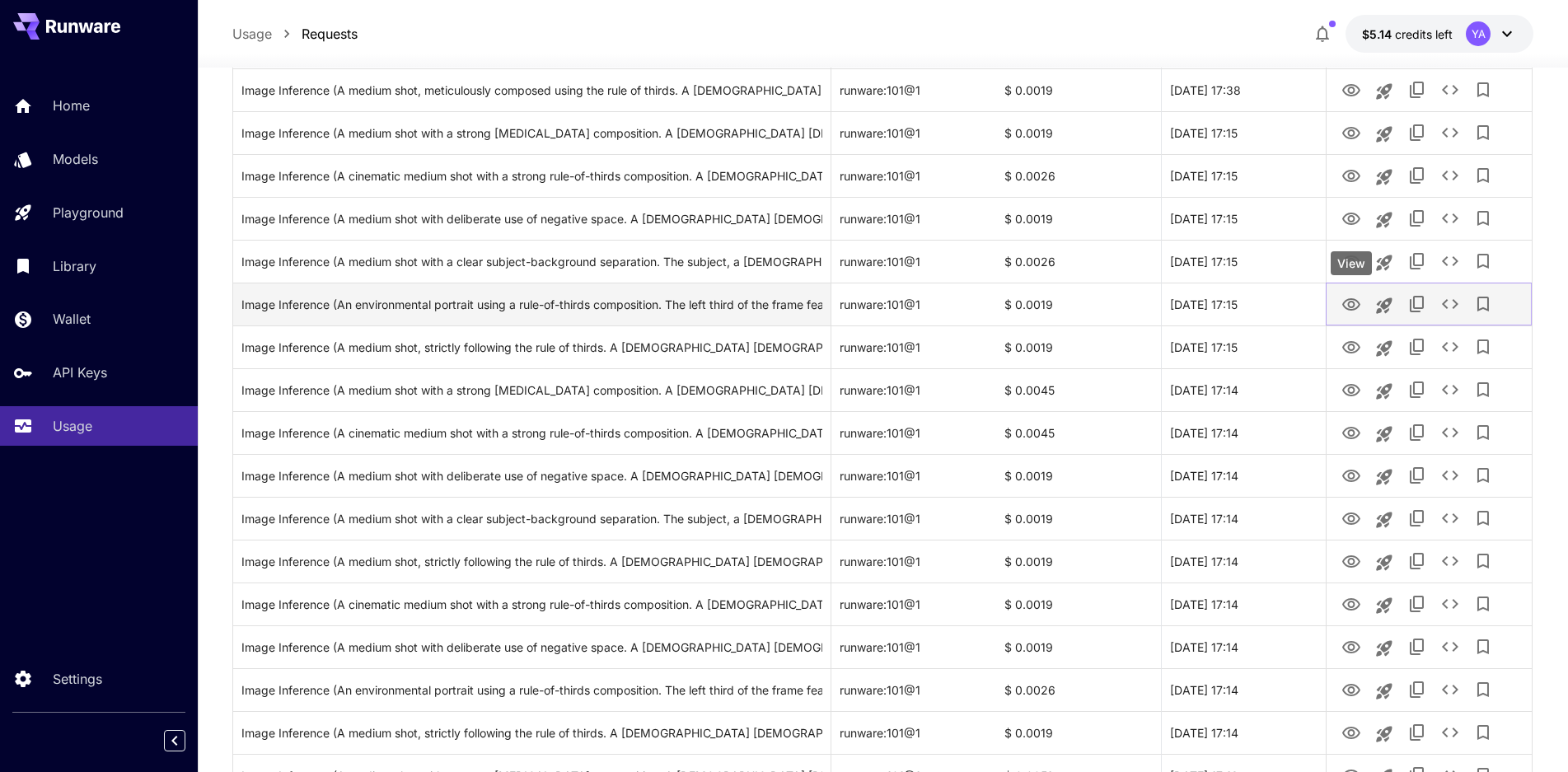
click at [1356, 305] on icon "View" at bounding box center [1351, 304] width 20 height 20
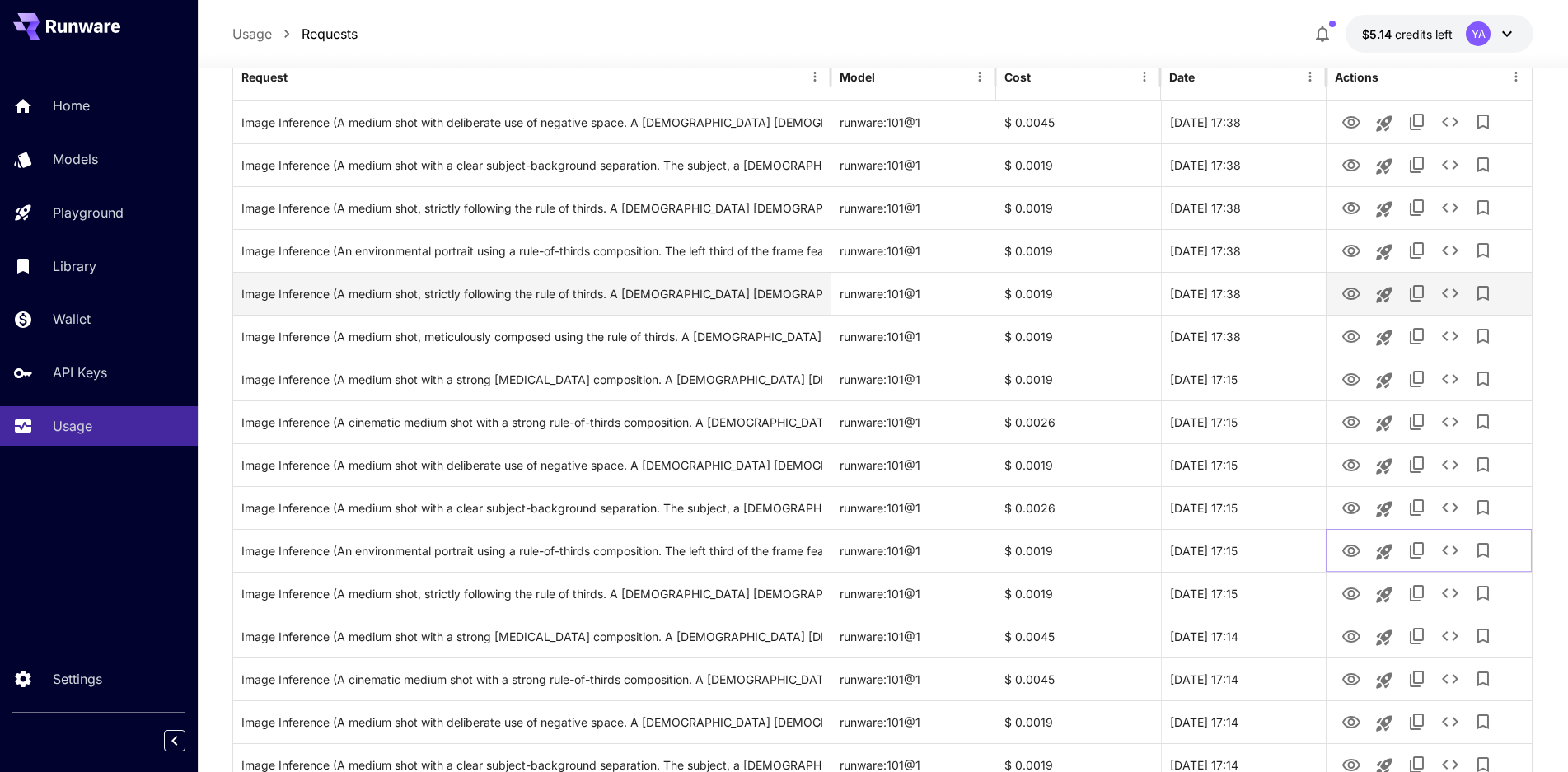
scroll to position [222, 0]
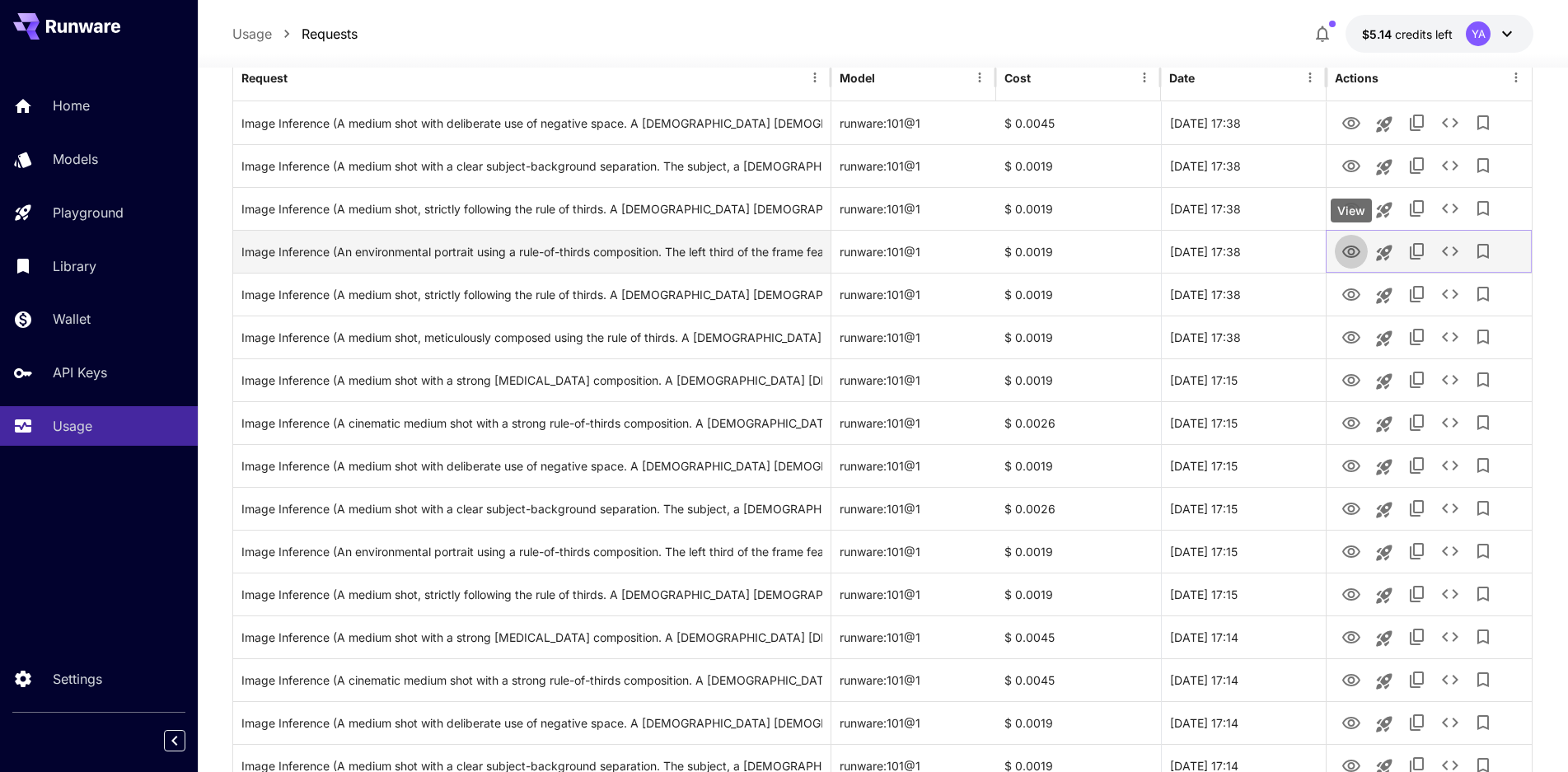
click at [1347, 254] on icon "View" at bounding box center [1351, 251] width 20 height 20
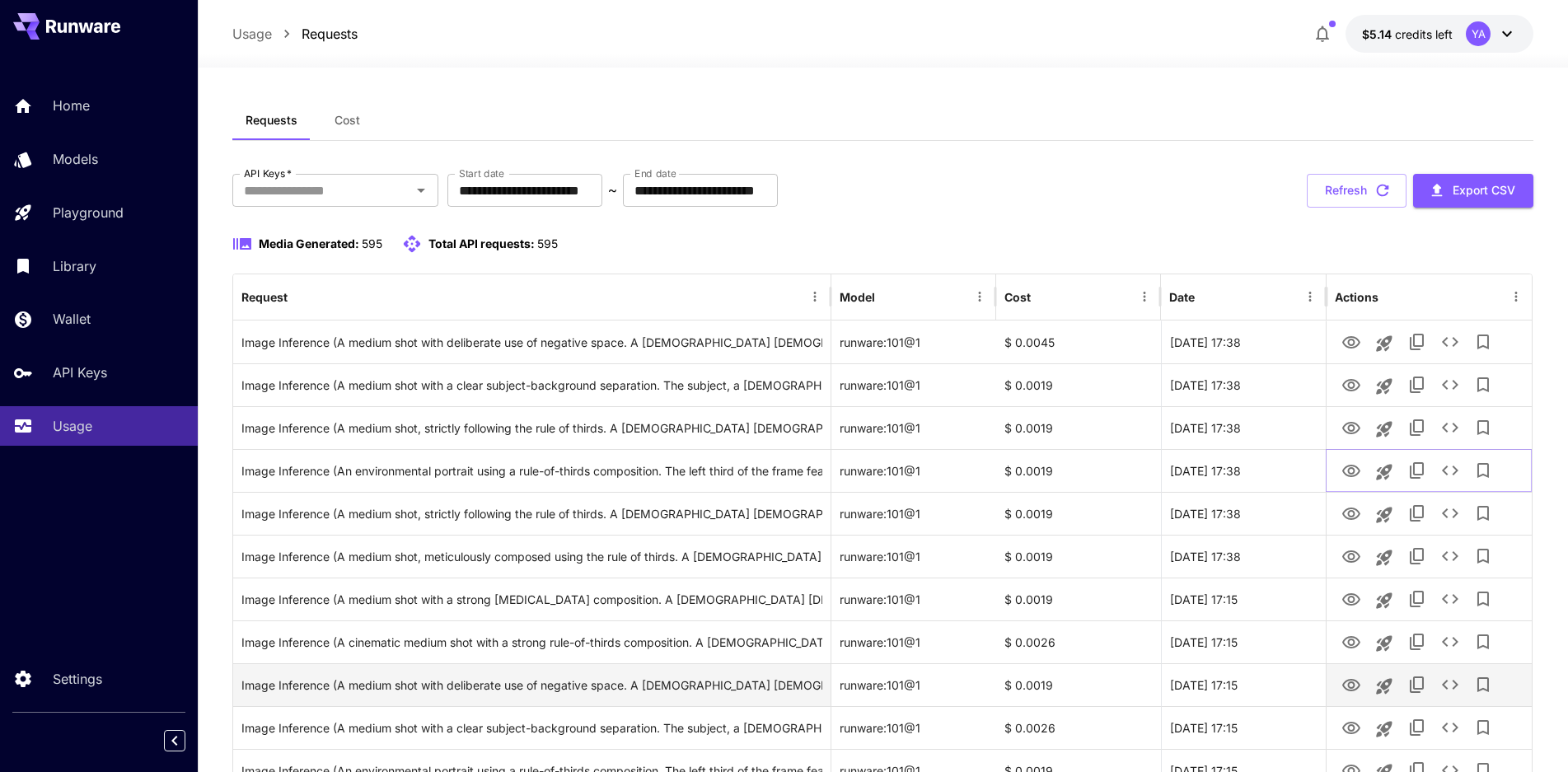
scroll to position [0, 0]
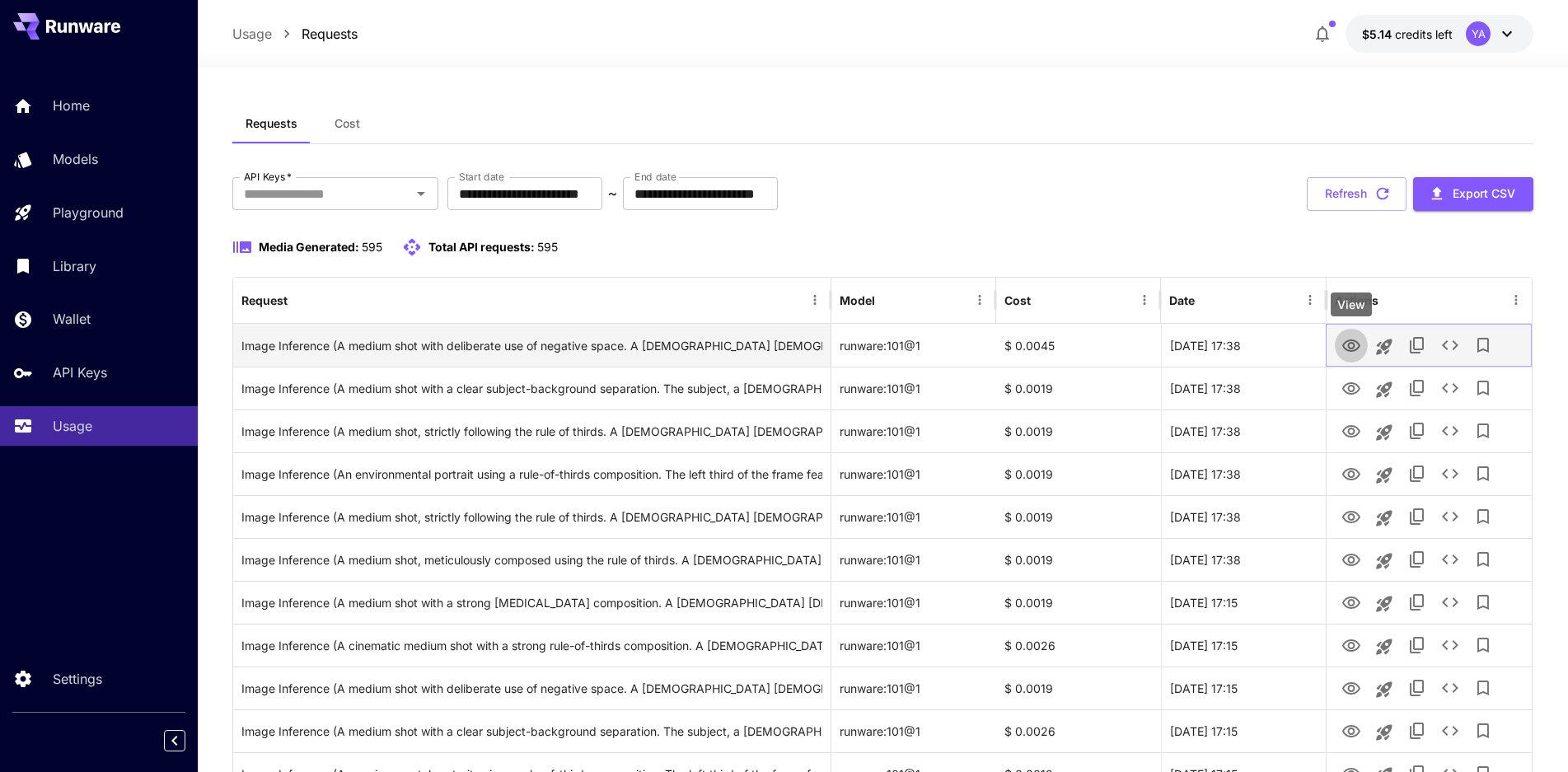
click at [1352, 348] on icon "View" at bounding box center [1351, 346] width 18 height 12
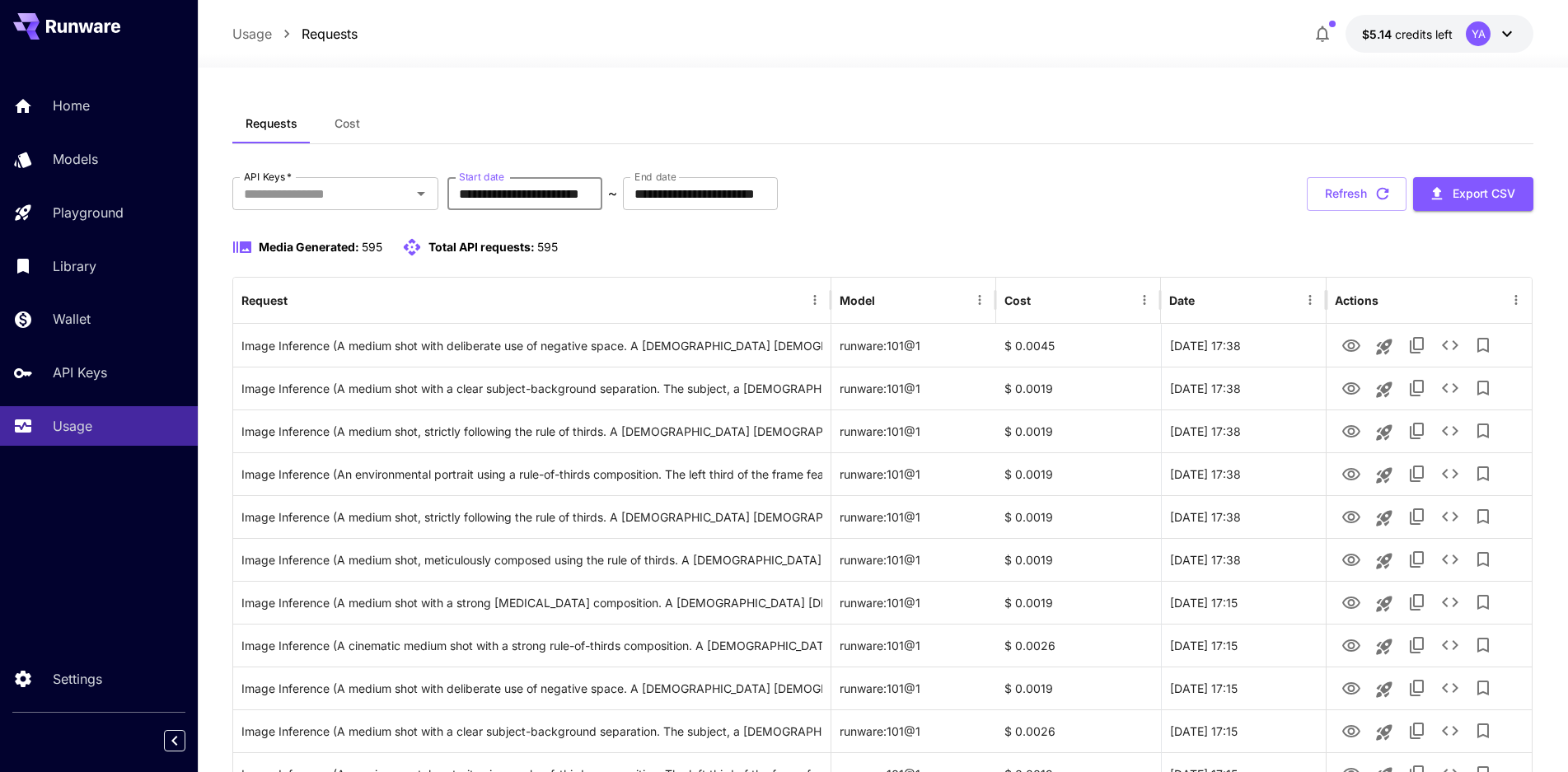
click at [507, 196] on input "**********" at bounding box center [524, 193] width 155 height 33
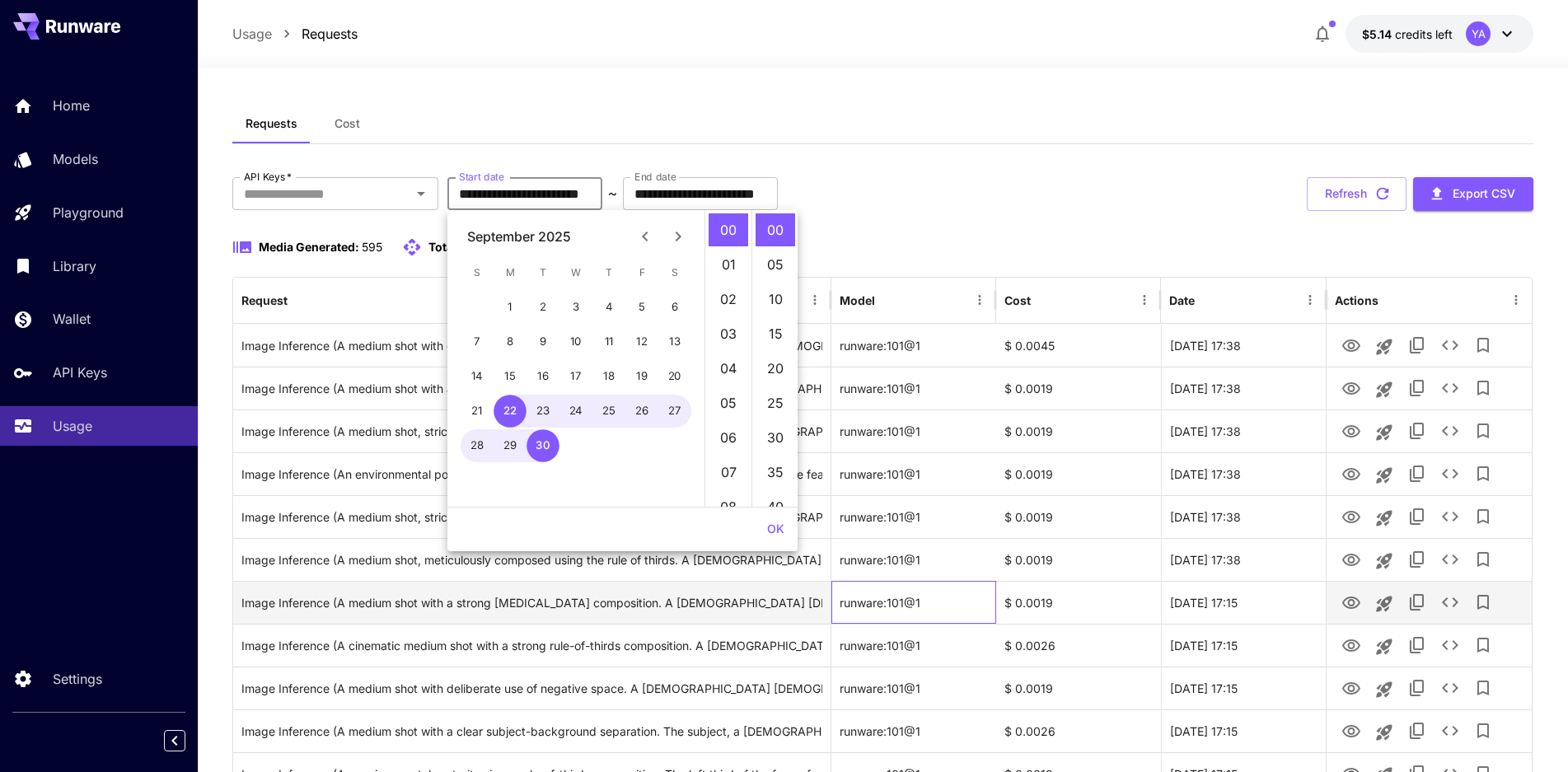
click at [945, 591] on div "runware:101@1" at bounding box center [913, 603] width 165 height 43
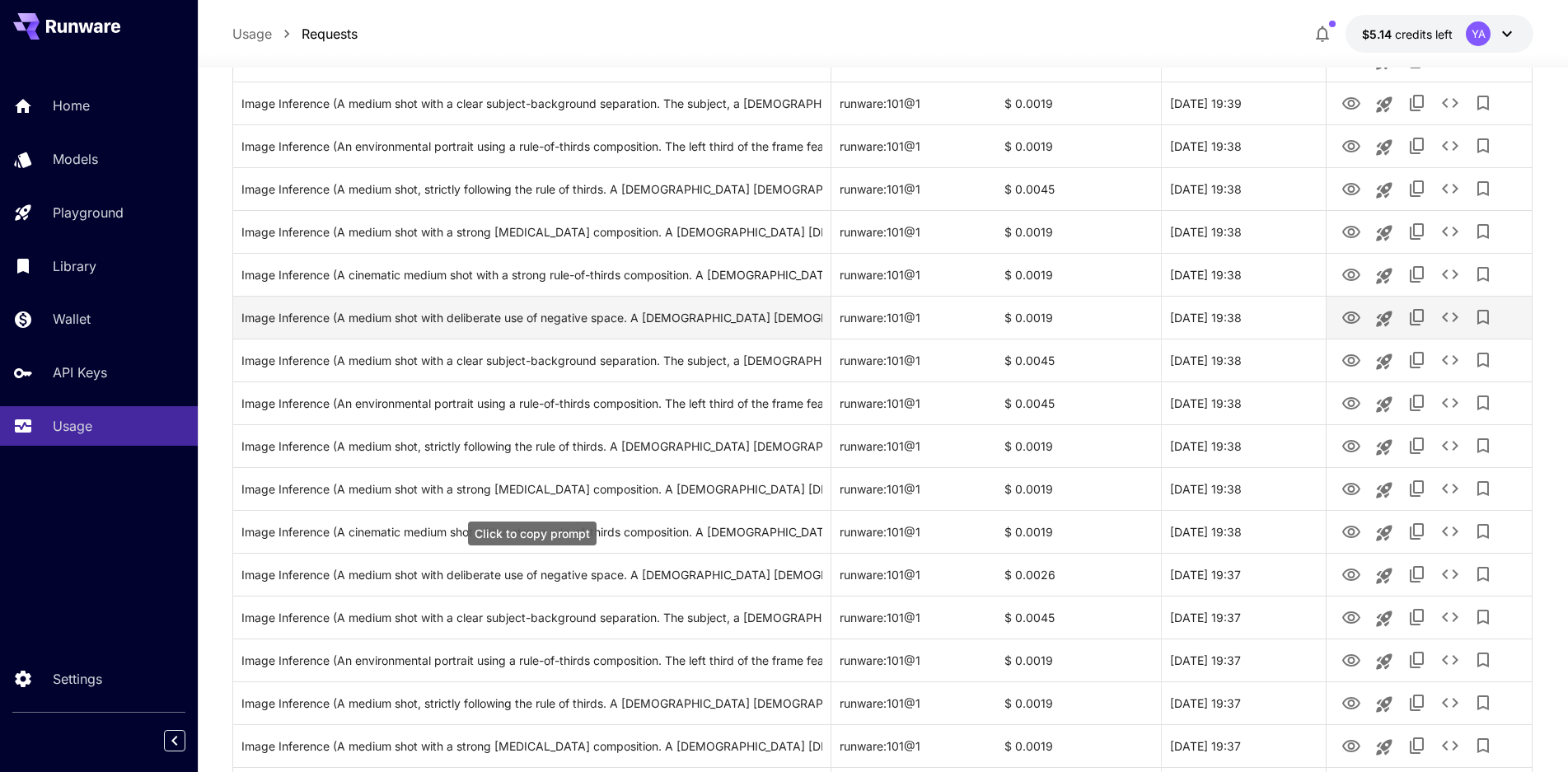
scroll to position [3717, 0]
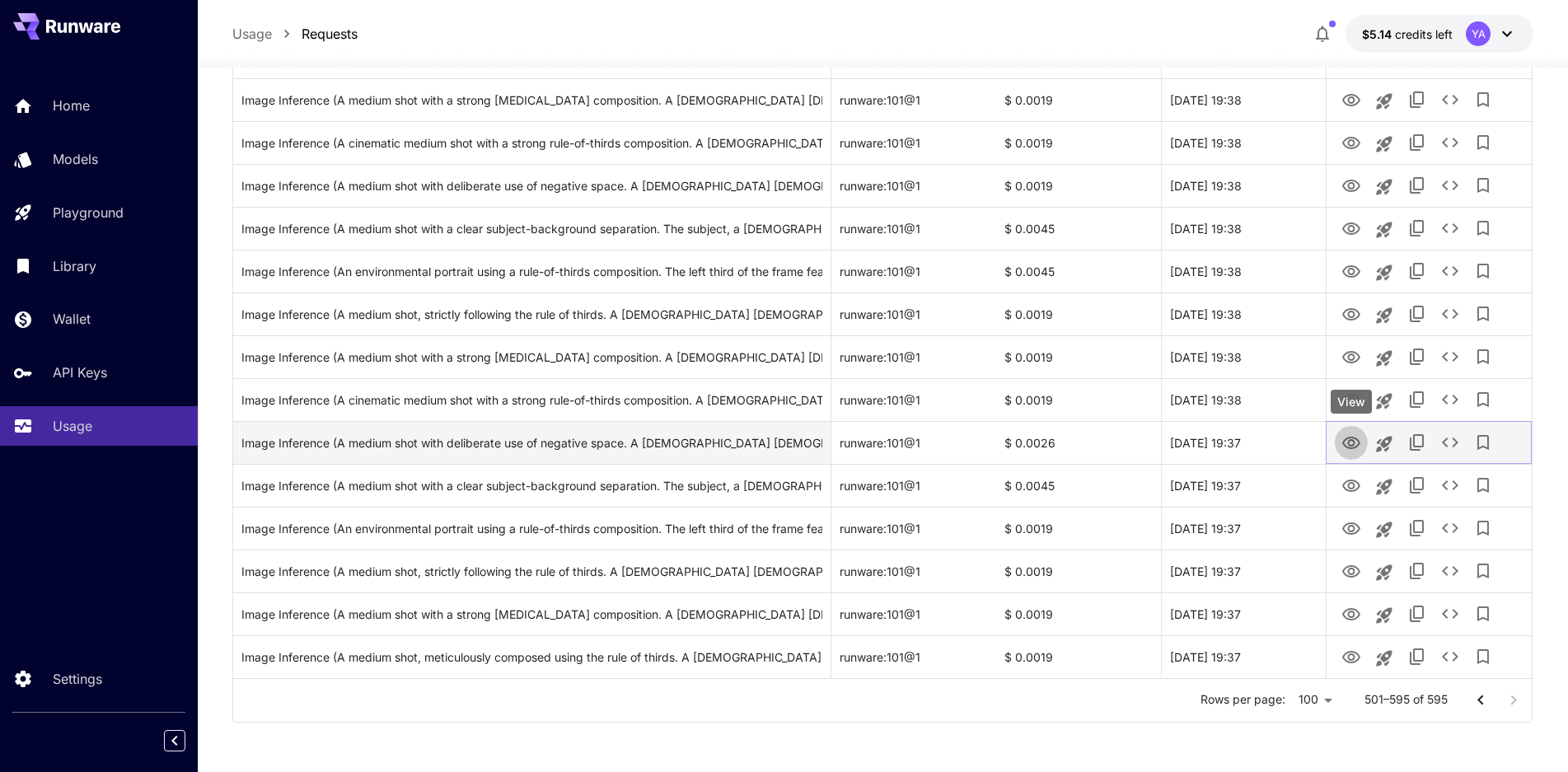
click at [1350, 453] on icon "View" at bounding box center [1351, 442] width 20 height 20
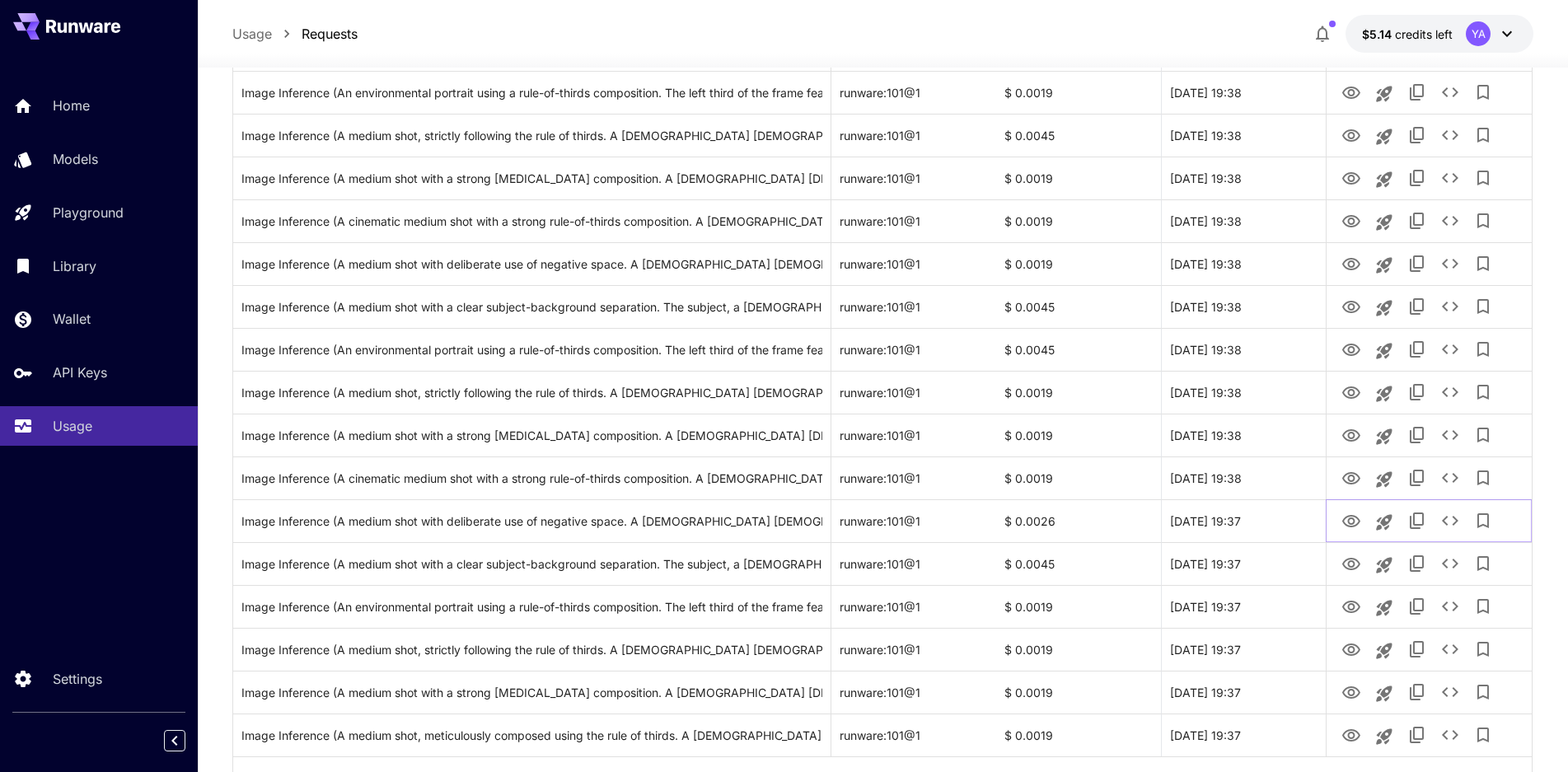
scroll to position [3634, 0]
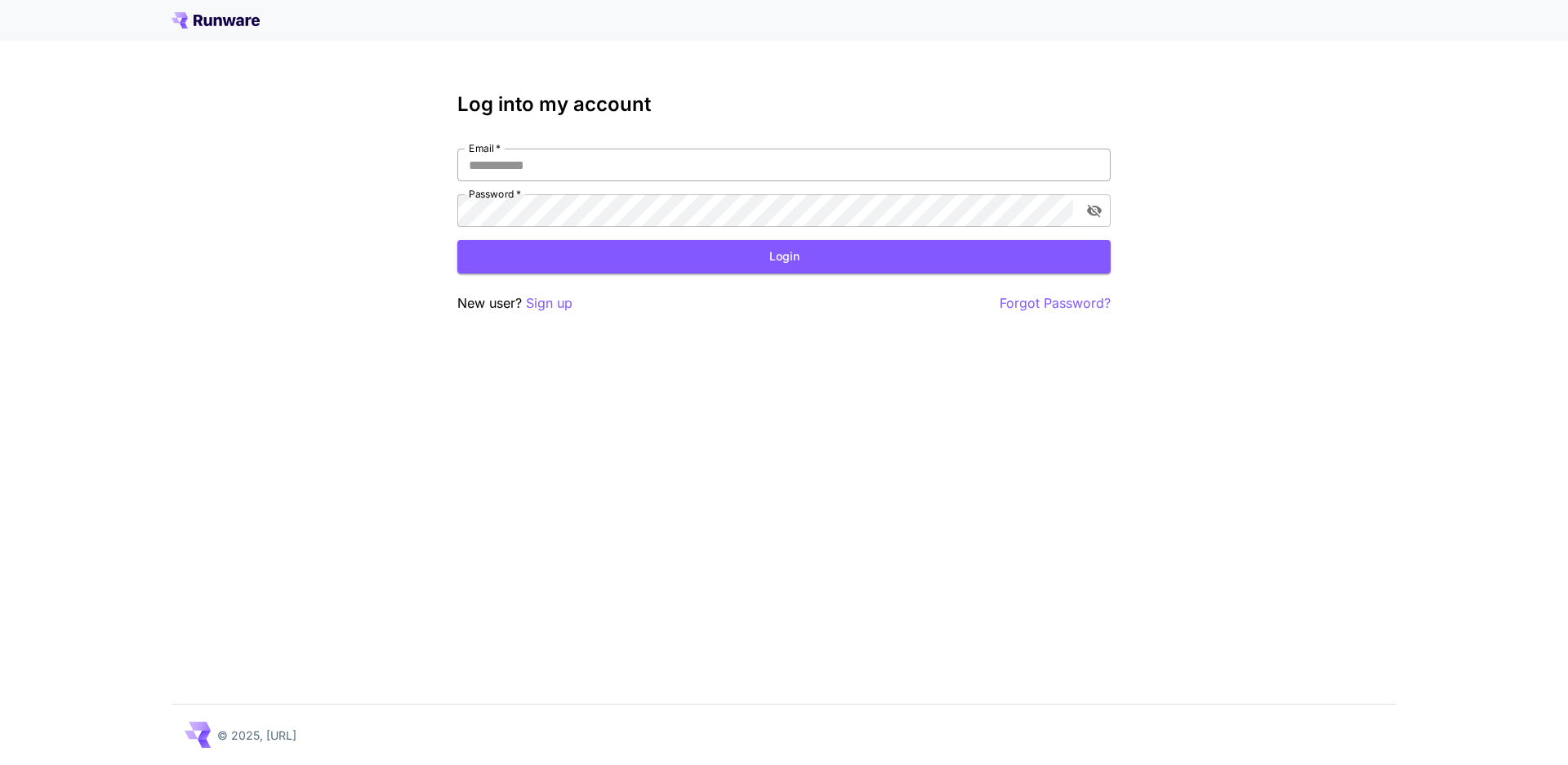
click at [618, 167] on input "Email   *" at bounding box center [784, 164] width 653 height 33
type input "**********"
click at [590, 247] on button "Login" at bounding box center [784, 257] width 653 height 34
click at [351, 217] on div "**********" at bounding box center [784, 382] width 1568 height 765
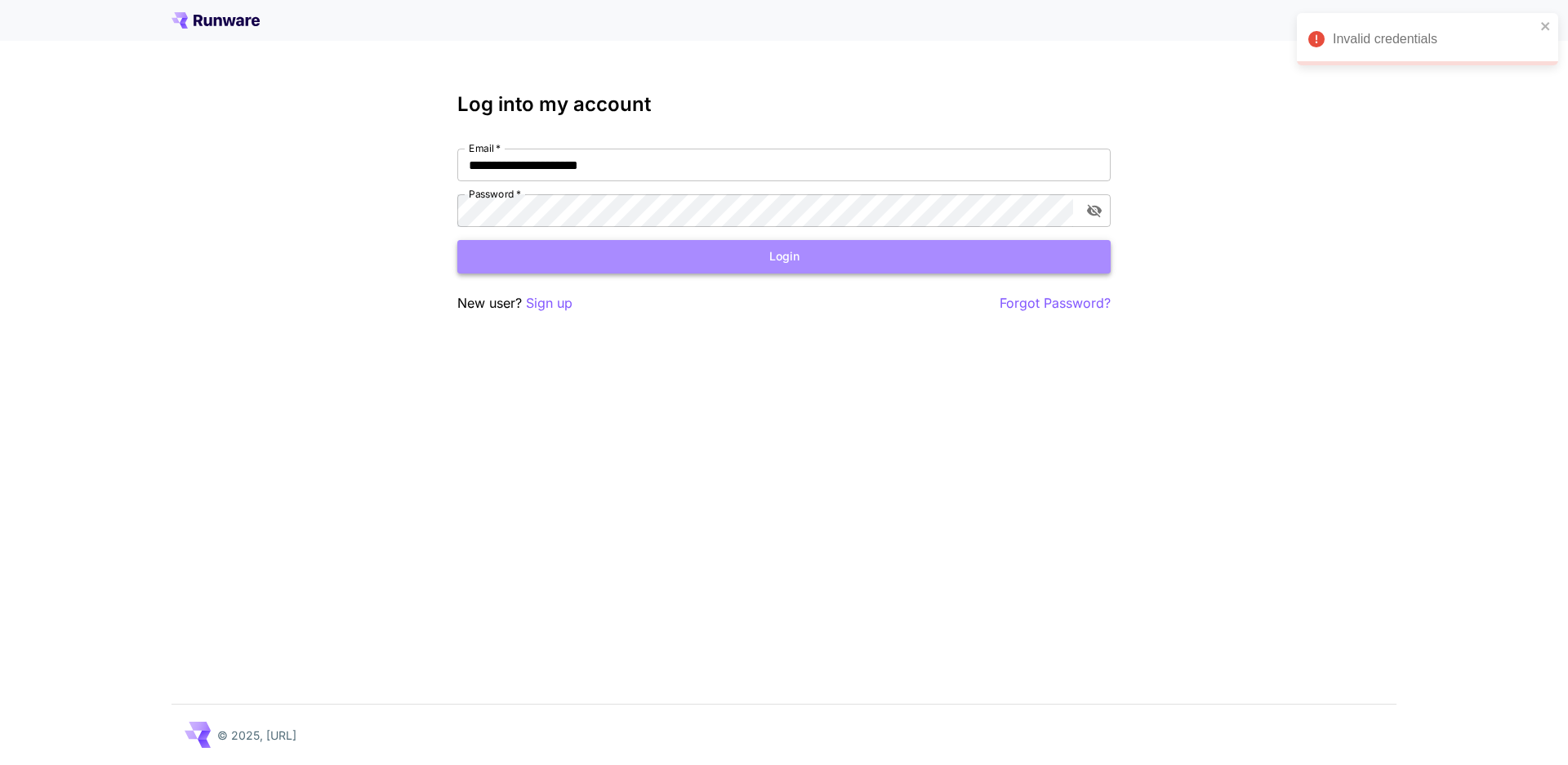
click at [833, 260] on button "Login" at bounding box center [784, 257] width 653 height 34
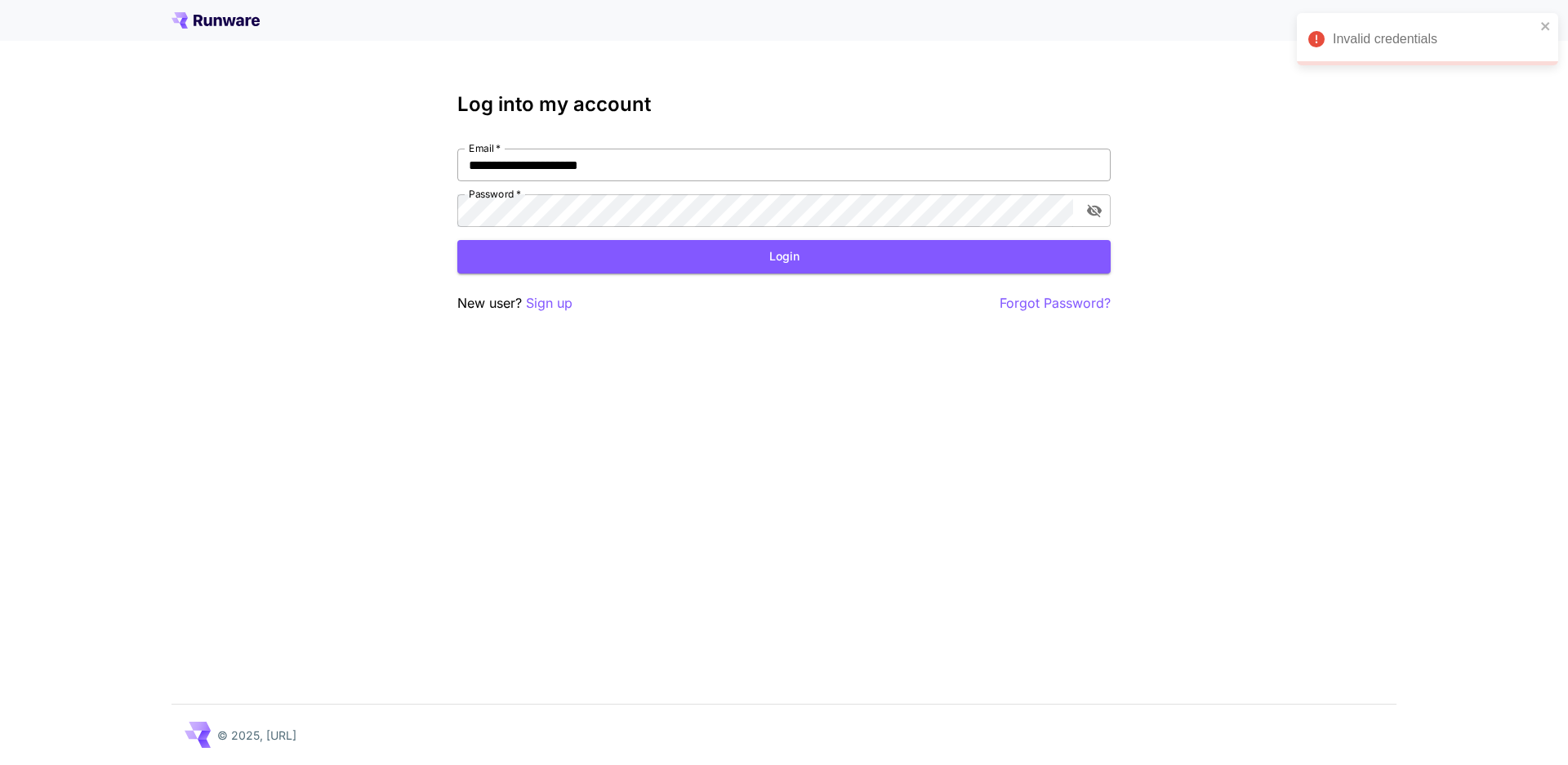
click at [686, 171] on input "**********" at bounding box center [784, 164] width 653 height 33
click at [619, 159] on input "Email   *" at bounding box center [784, 164] width 653 height 33
type input "**********"
click at [663, 267] on button "Login" at bounding box center [784, 257] width 653 height 34
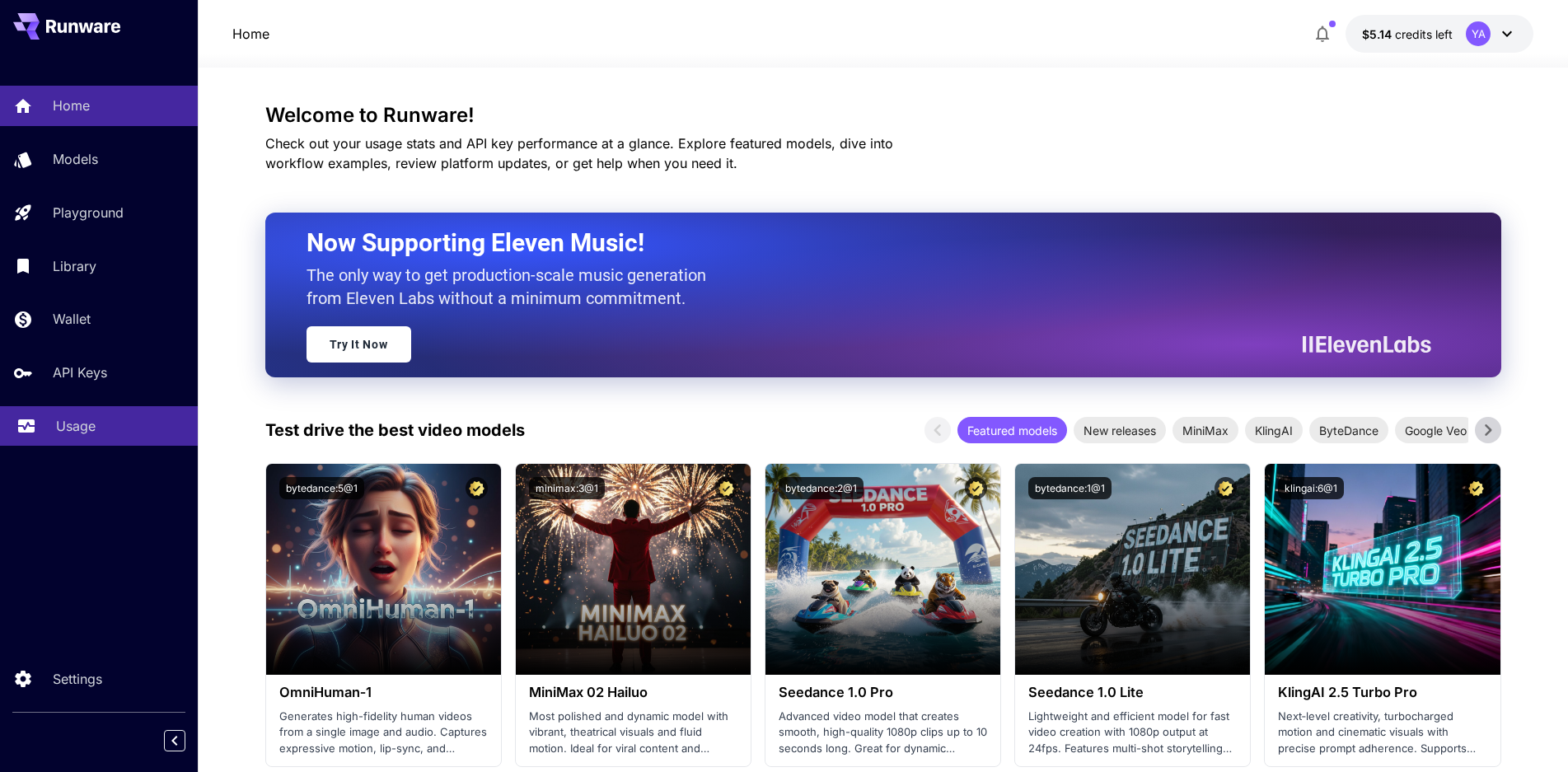
click at [83, 437] on link "Usage" at bounding box center [99, 426] width 198 height 40
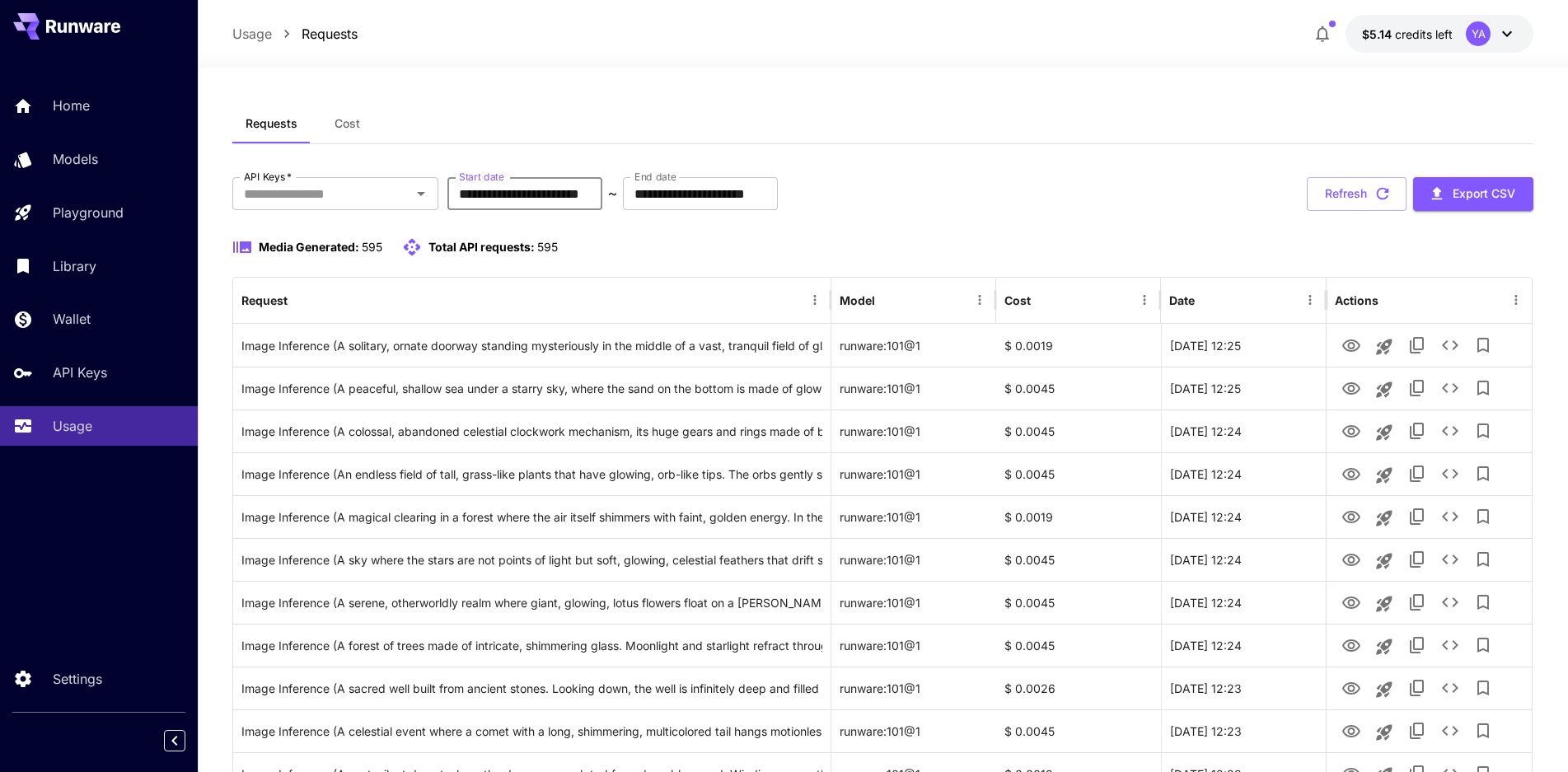
click at [517, 196] on input "**********" at bounding box center [524, 193] width 155 height 33
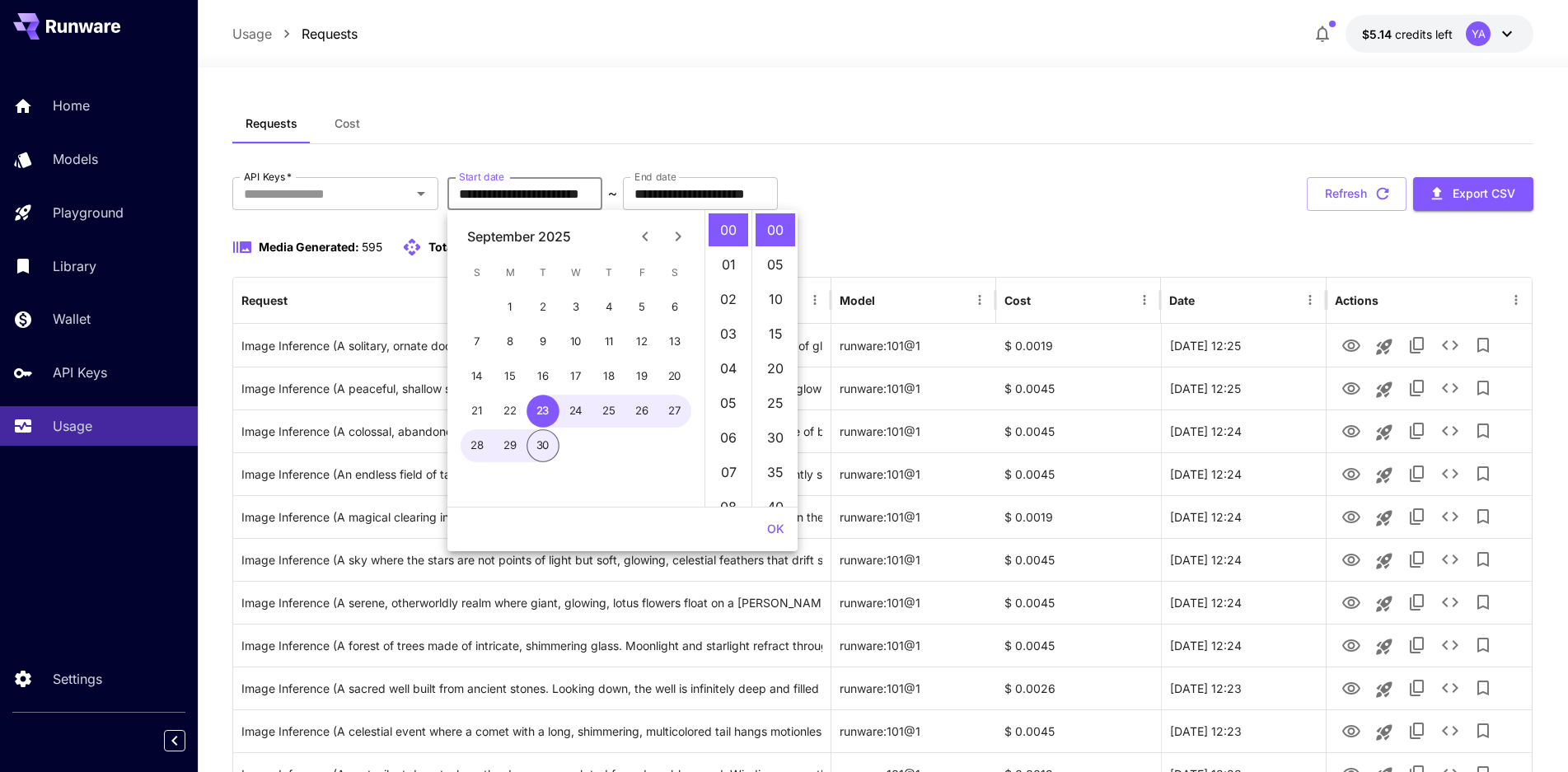
click at [606, 119] on div "Requests Cost" at bounding box center [883, 123] width 1302 height 40
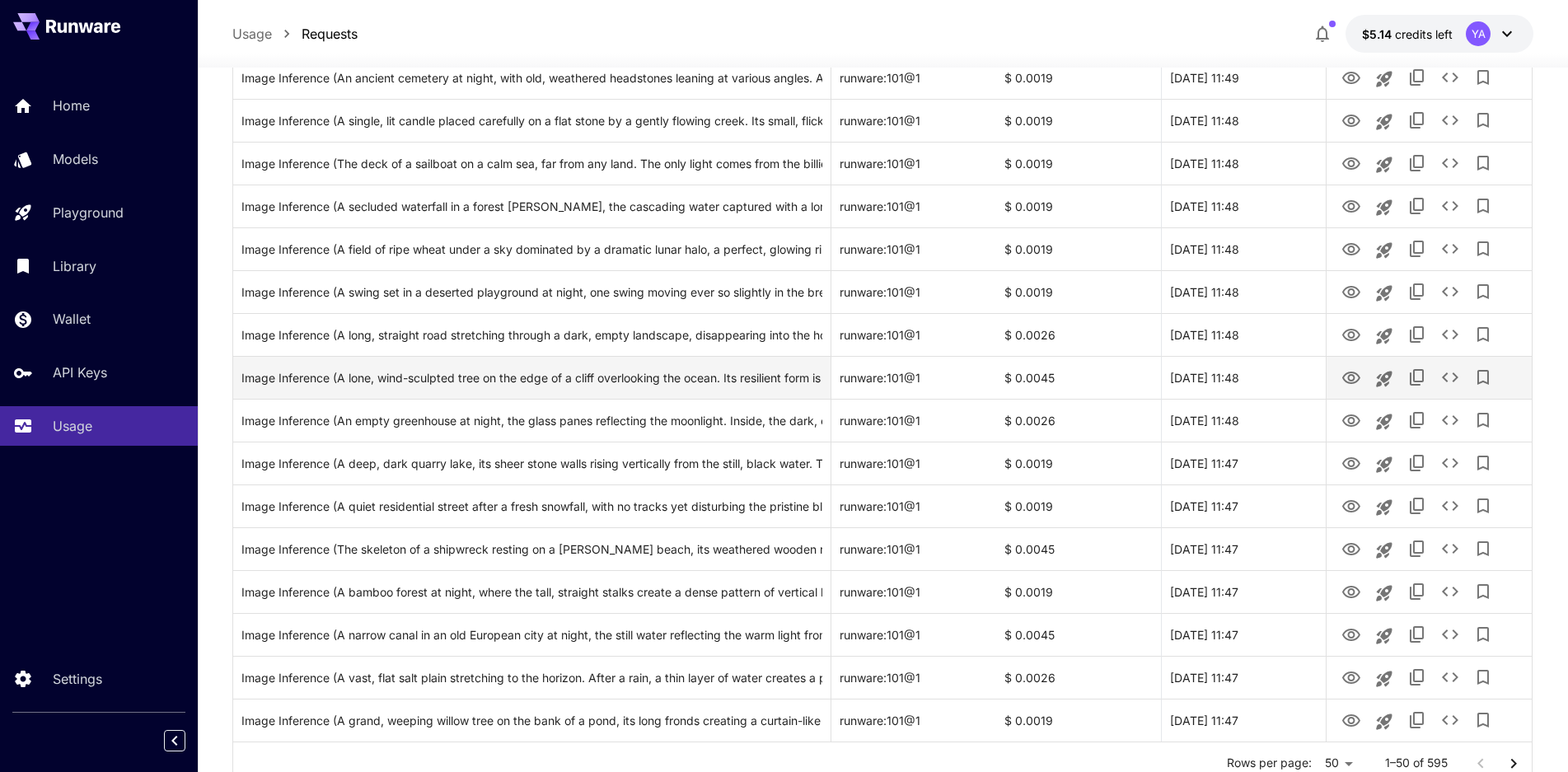
scroll to position [1706, 0]
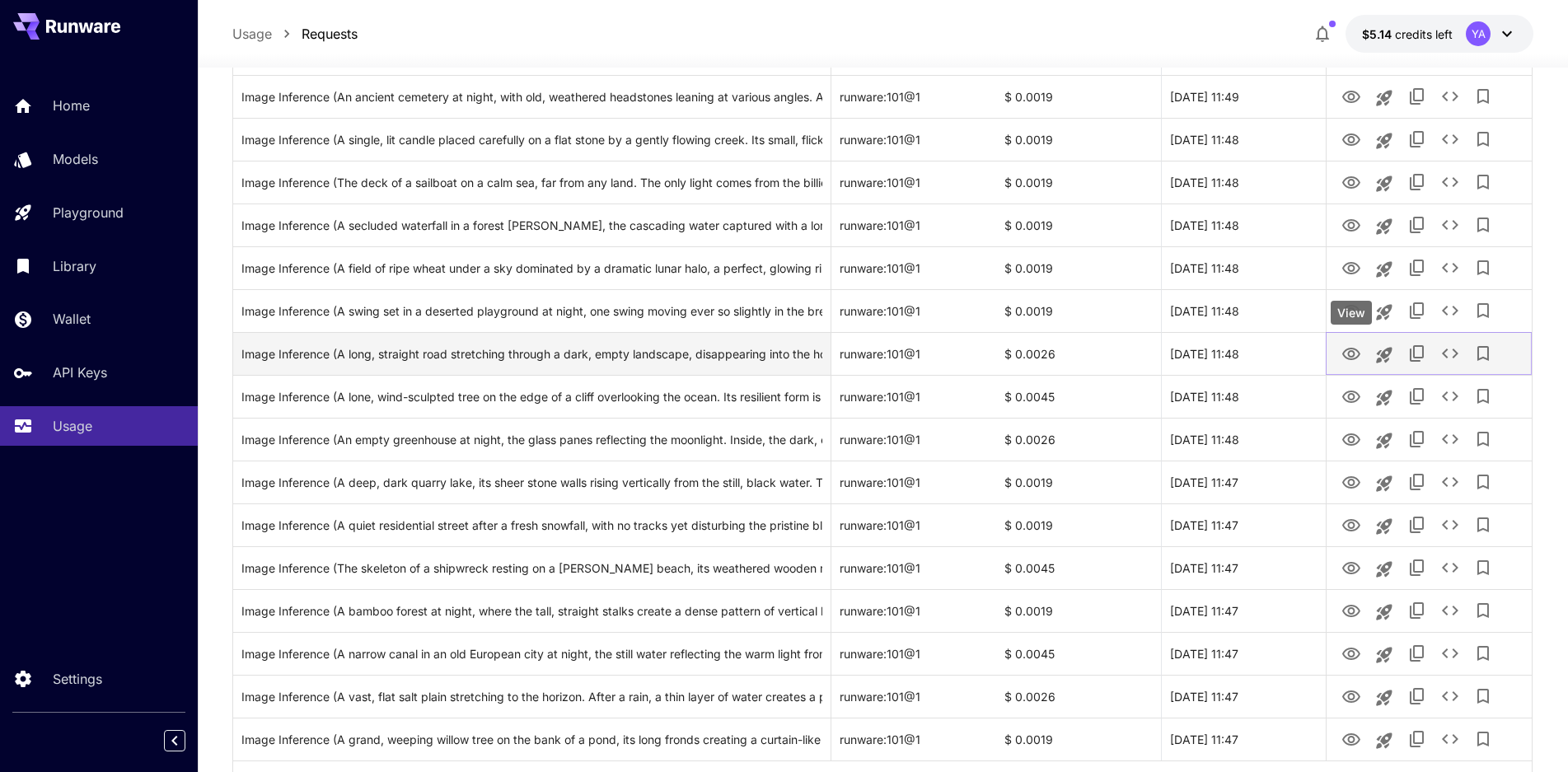
click at [1352, 350] on icon "View" at bounding box center [1351, 353] width 18 height 12
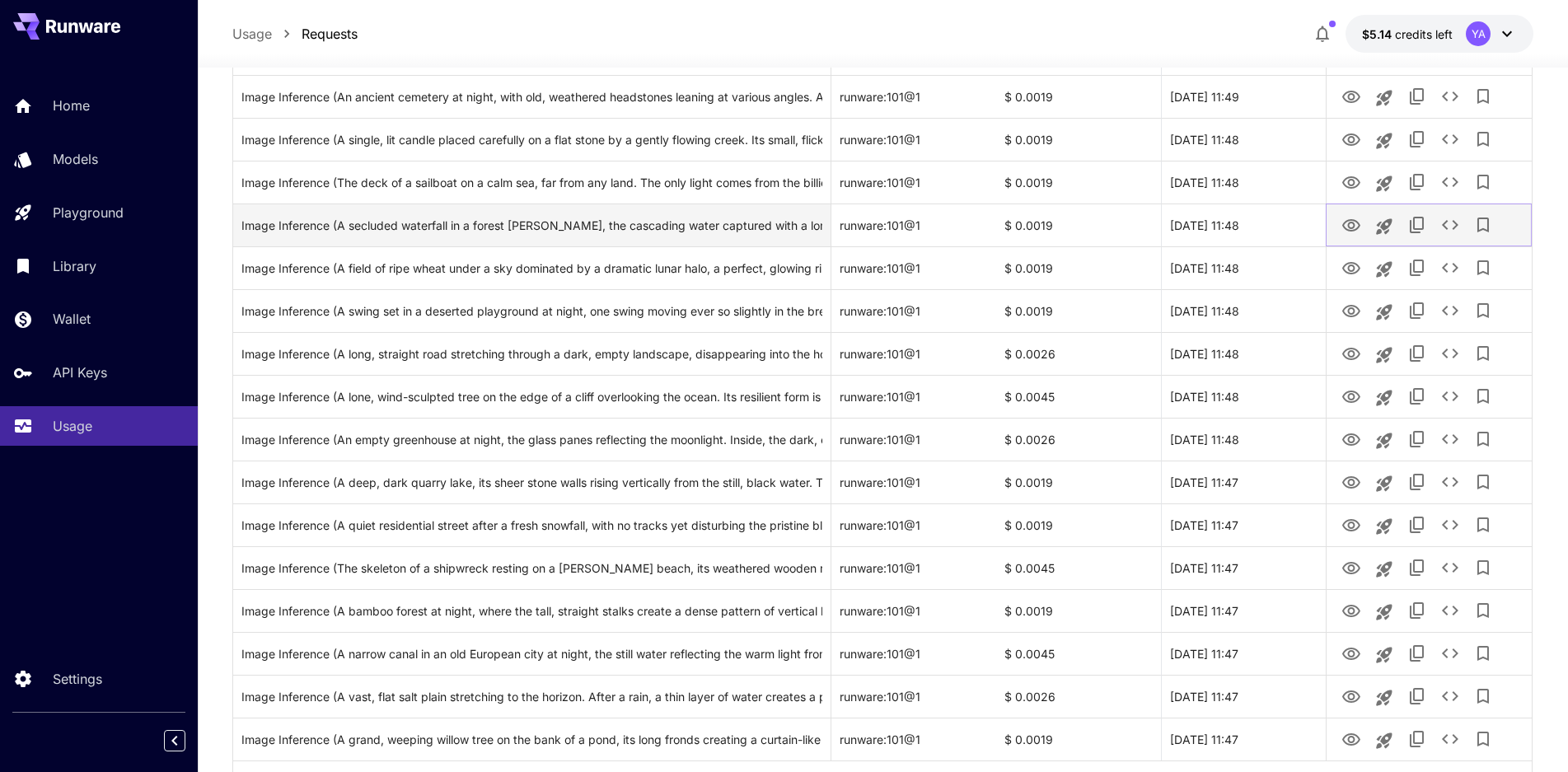
click at [1352, 227] on icon "View" at bounding box center [1351, 225] width 18 height 12
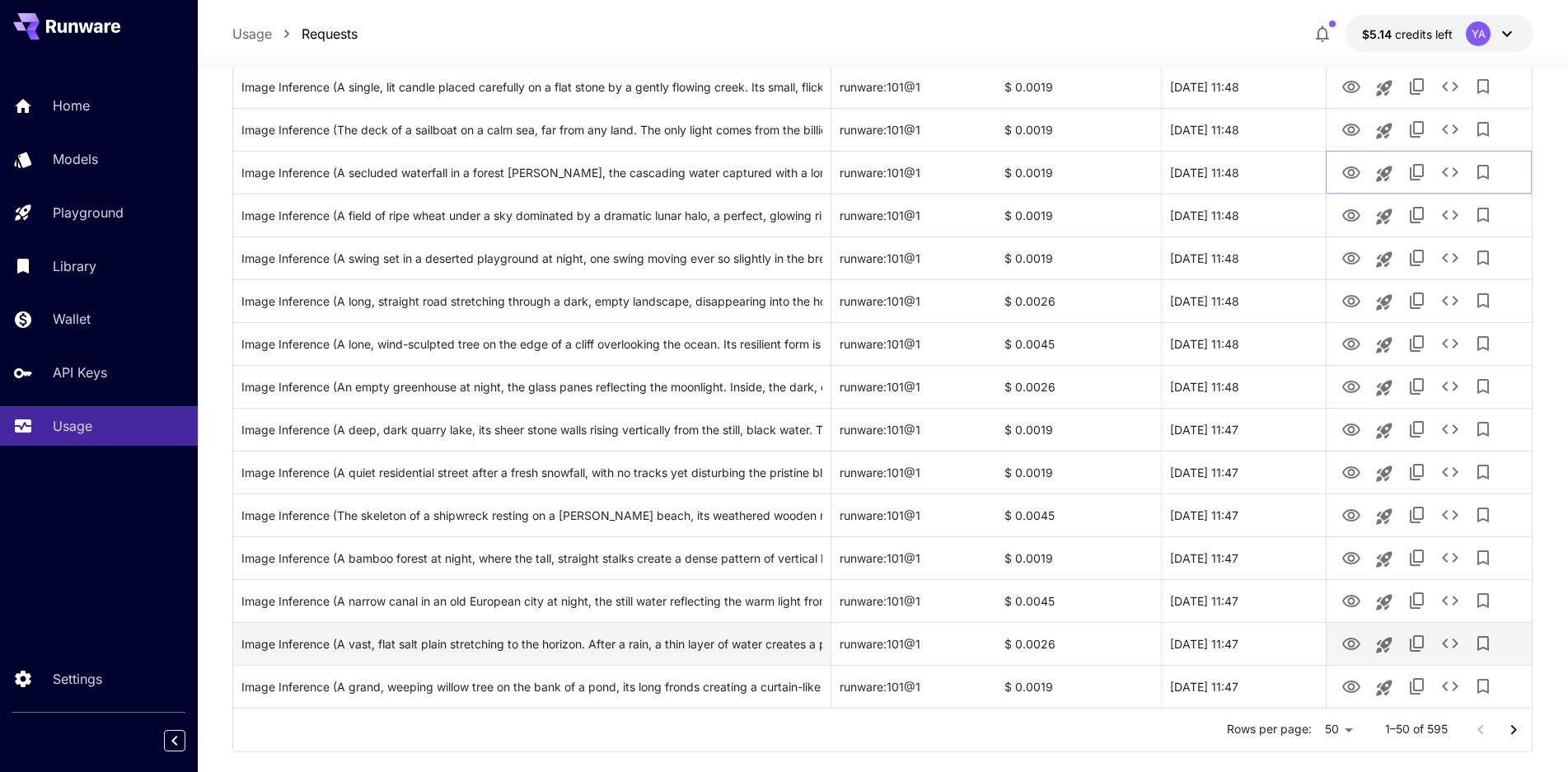
scroll to position [1789, 0]
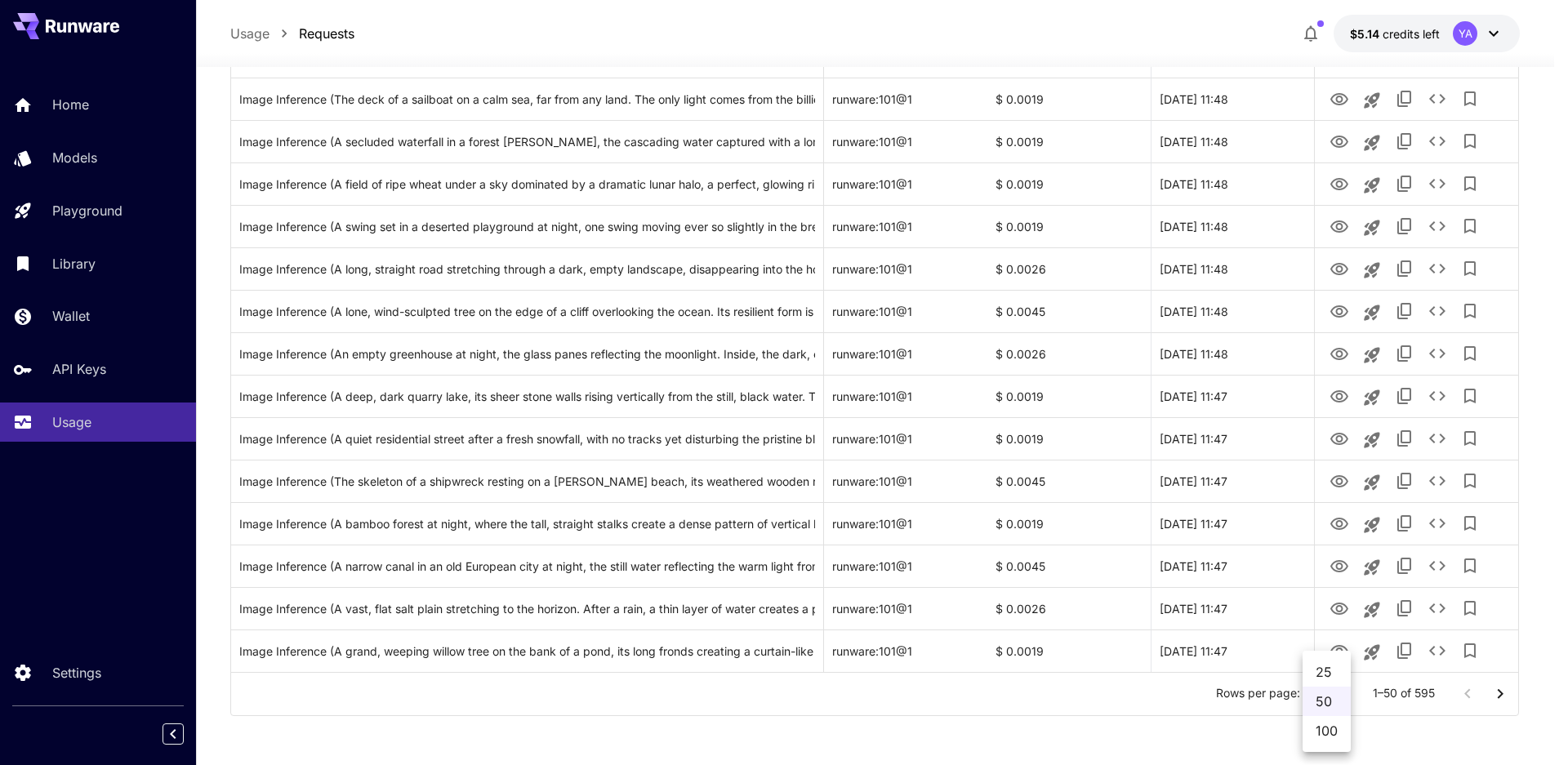
click at [1333, 729] on li "100" at bounding box center [1326, 731] width 49 height 30
type input "***"
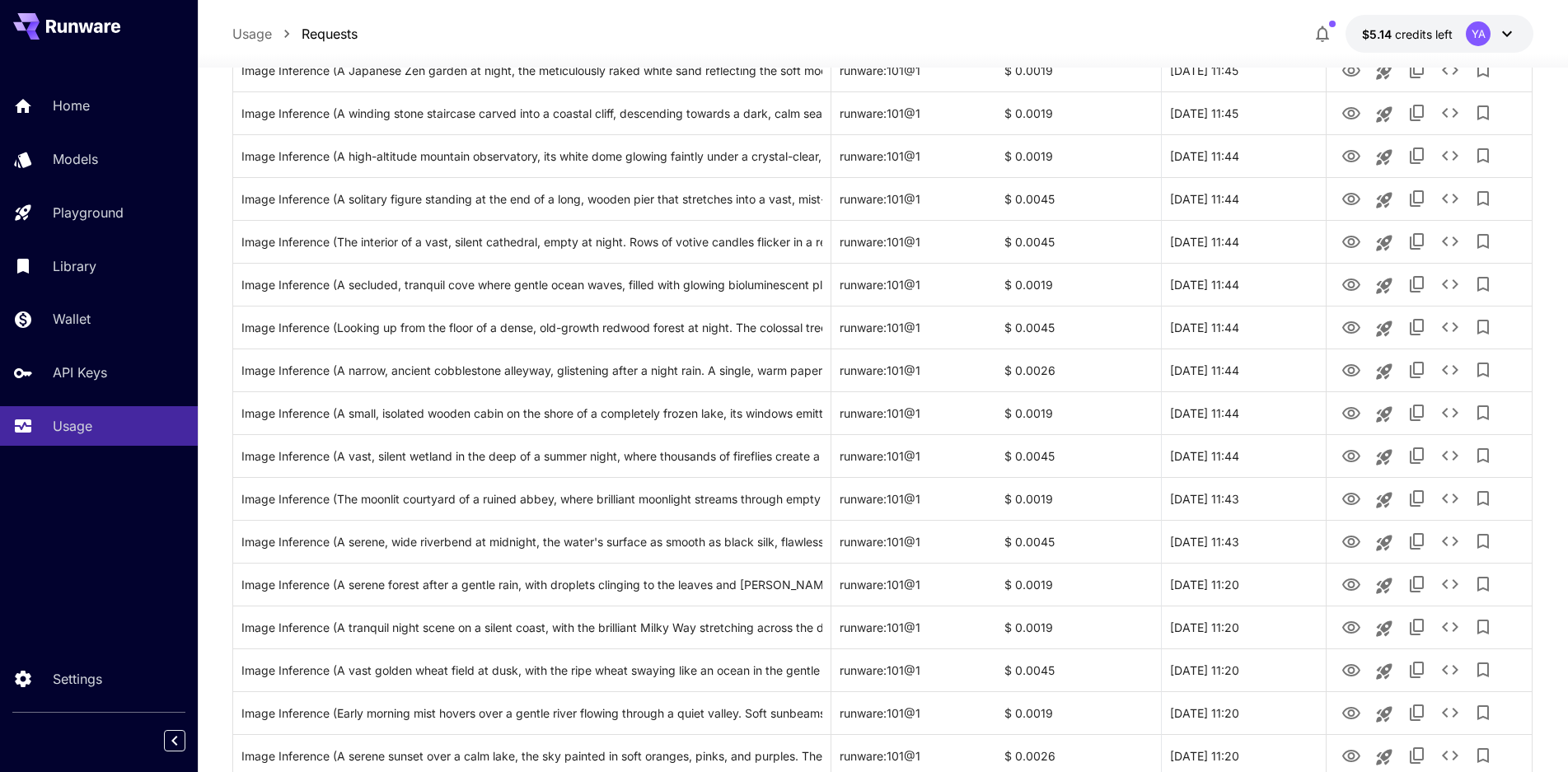
scroll to position [3932, 0]
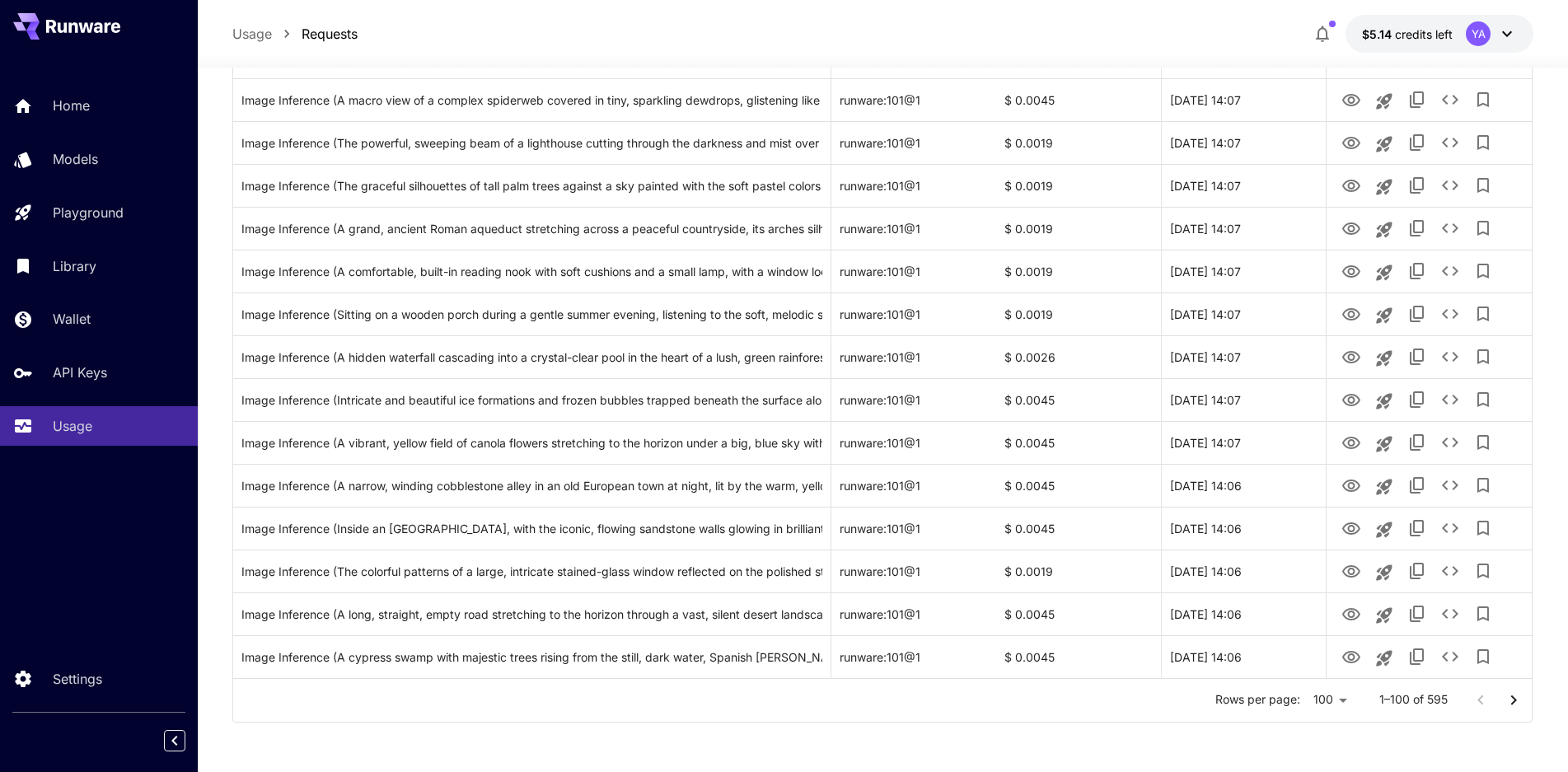
click at [1512, 700] on icon "Go to next page" at bounding box center [1513, 700] width 20 height 20
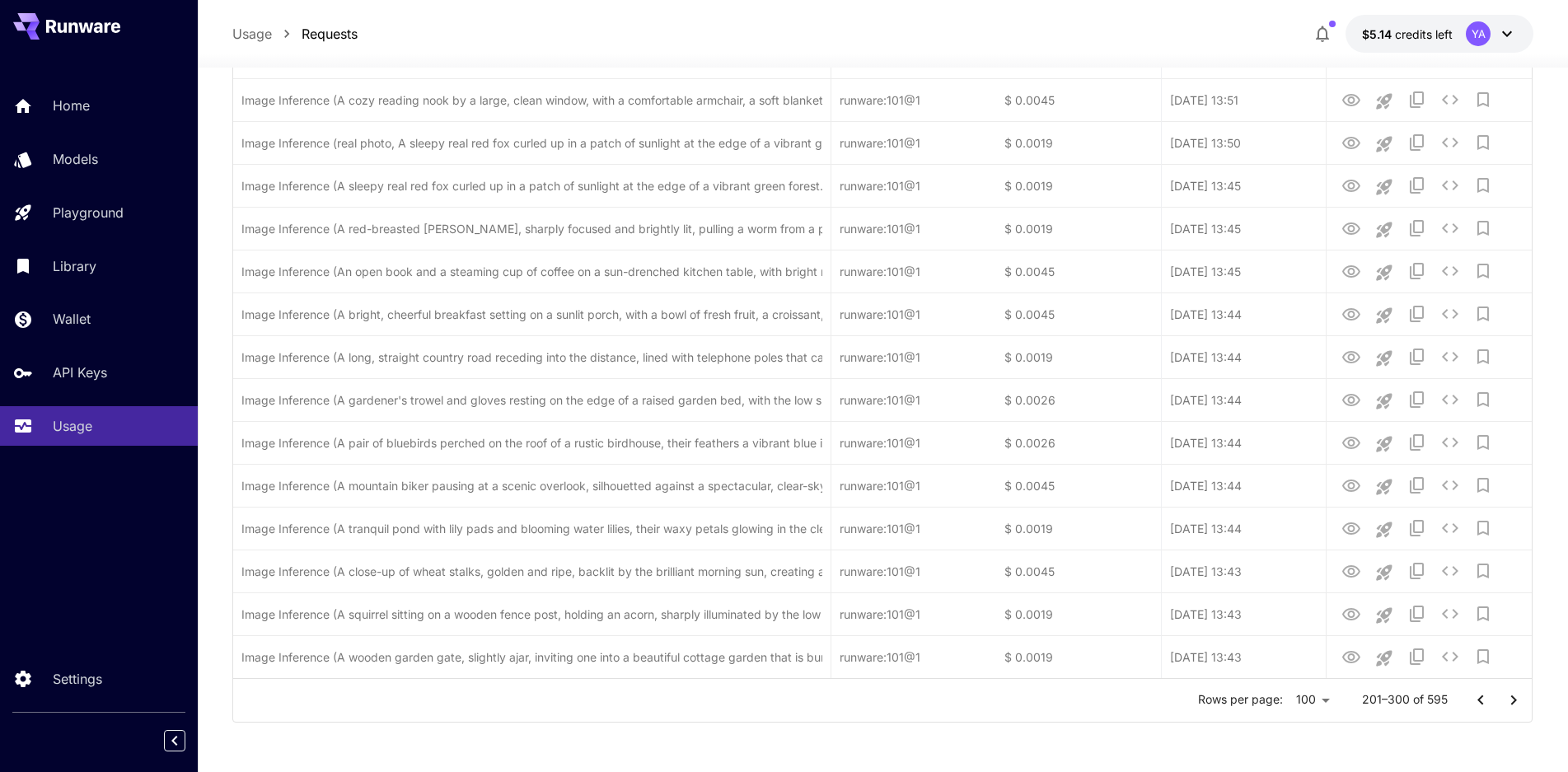
click at [1512, 700] on icon "Go to next page" at bounding box center [1513, 700] width 20 height 20
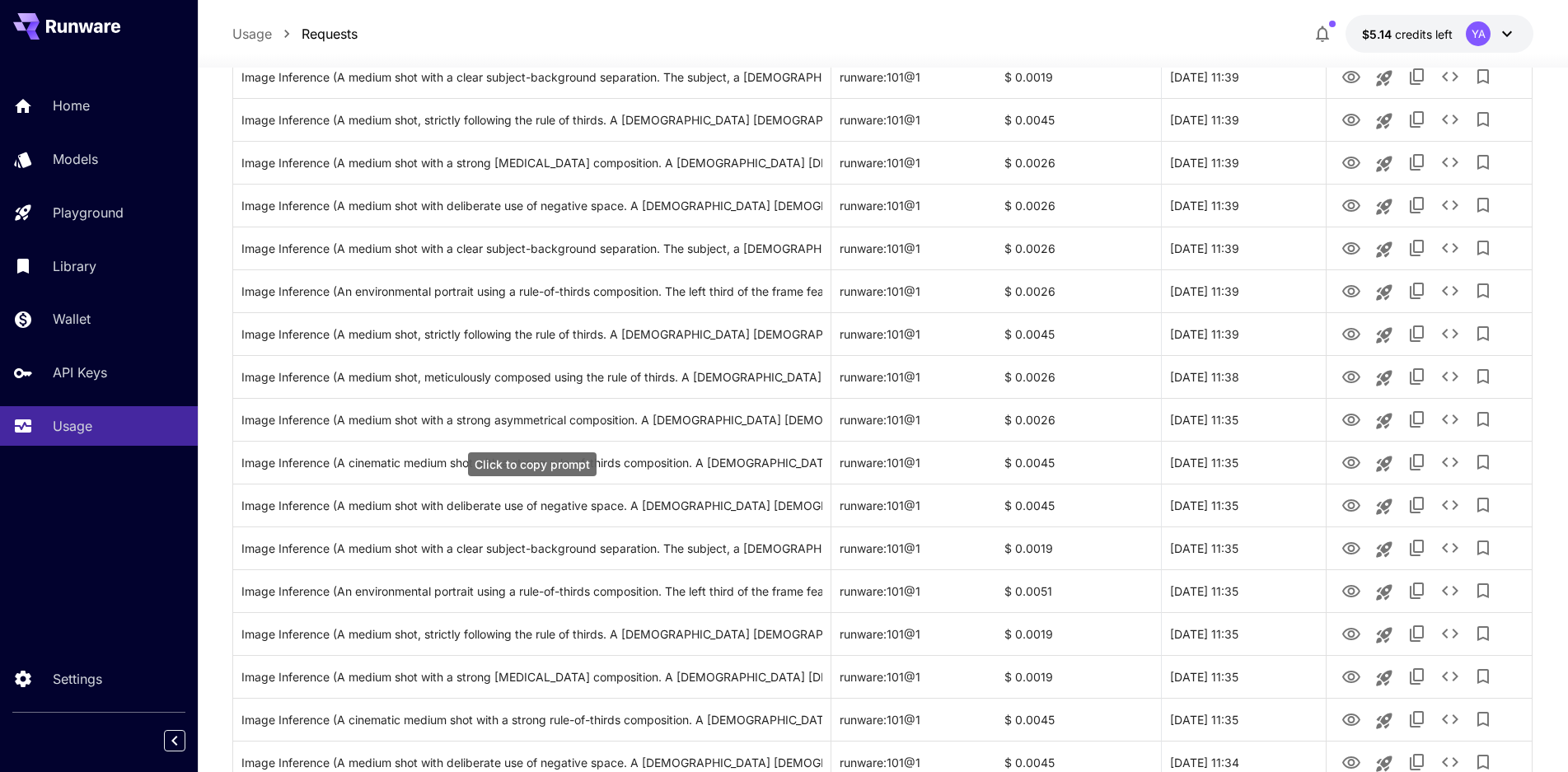
scroll to position [3190, 0]
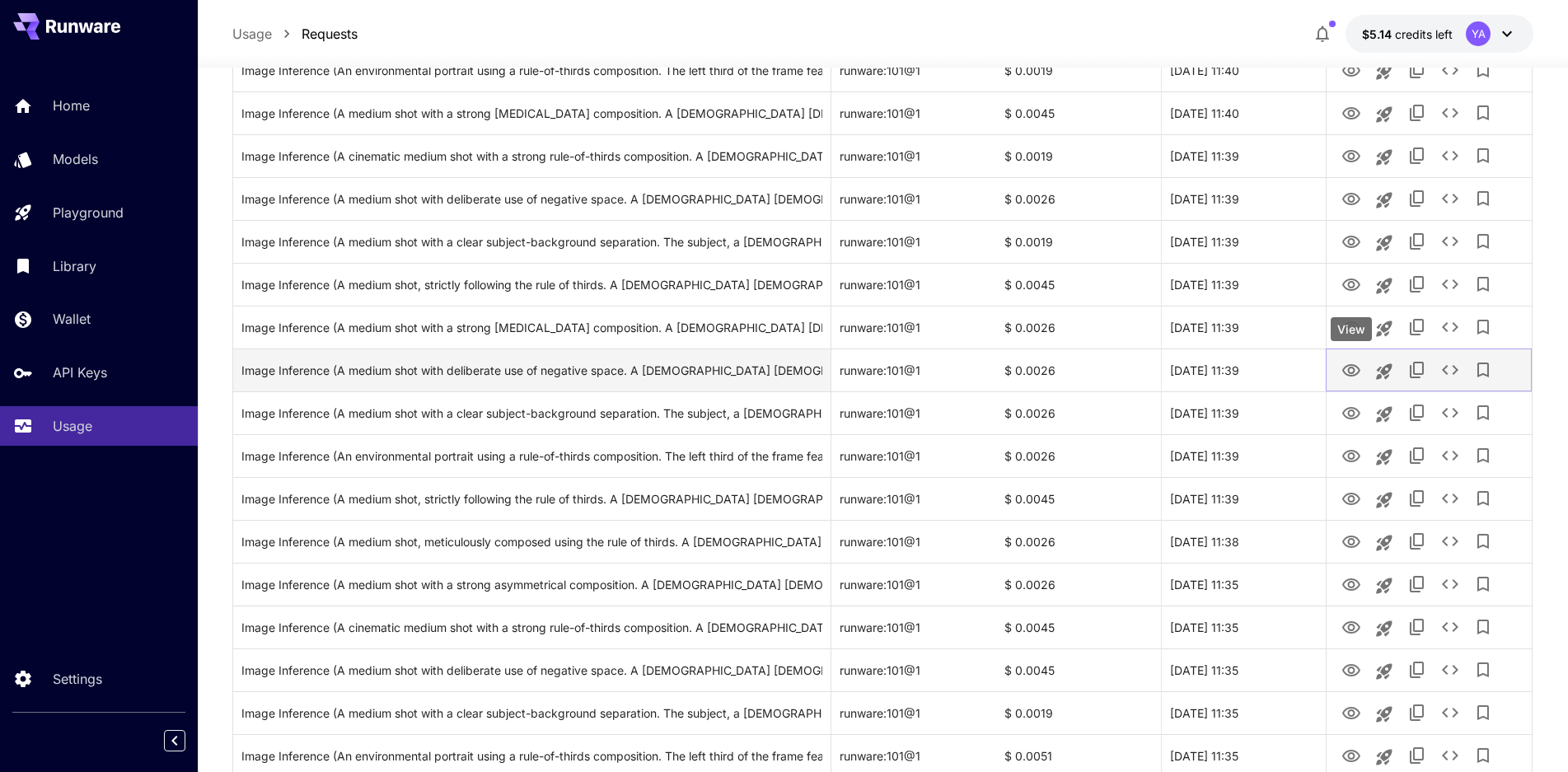
click at [1352, 376] on icon "View" at bounding box center [1351, 370] width 18 height 12
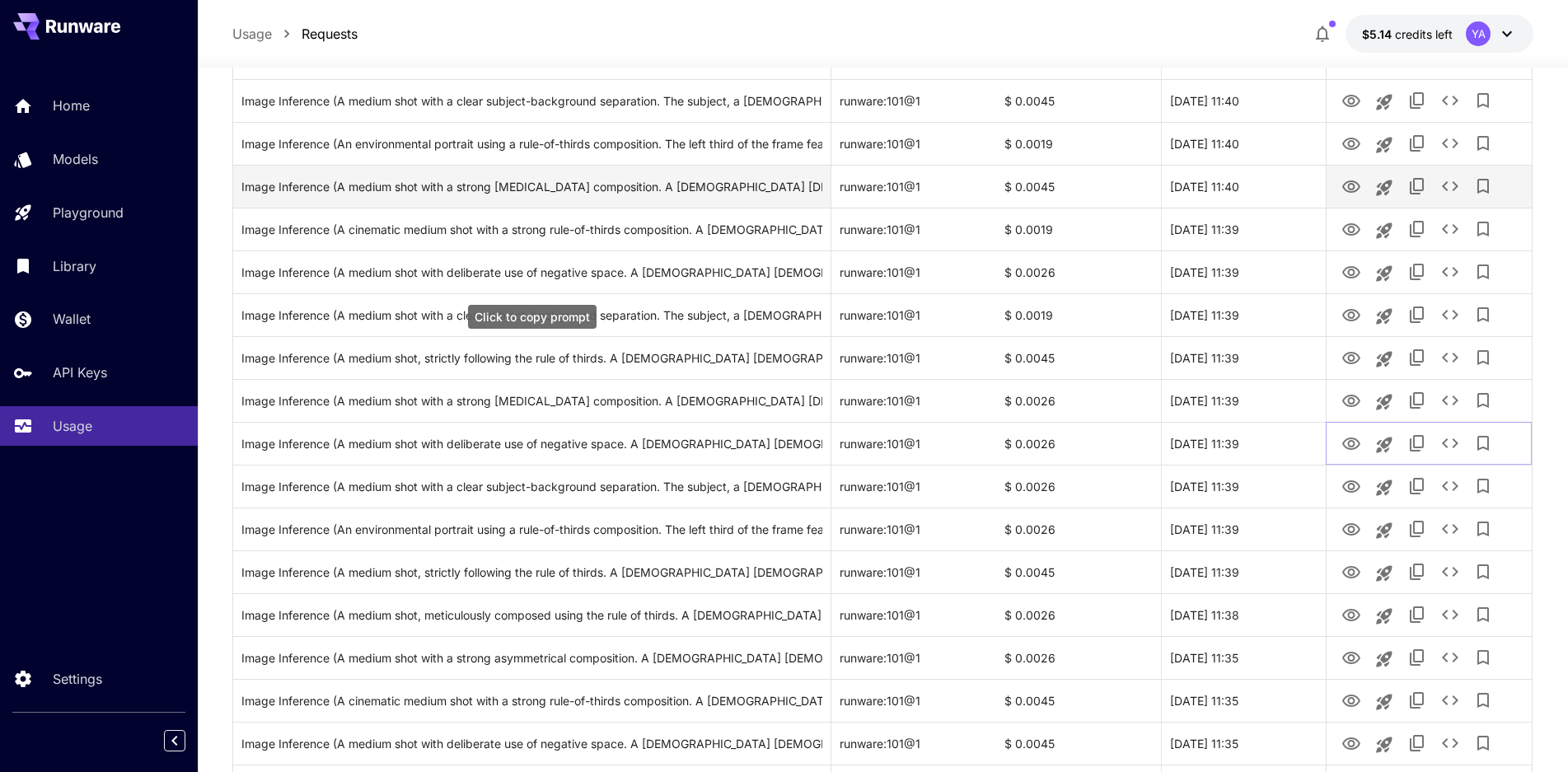
scroll to position [2942, 0]
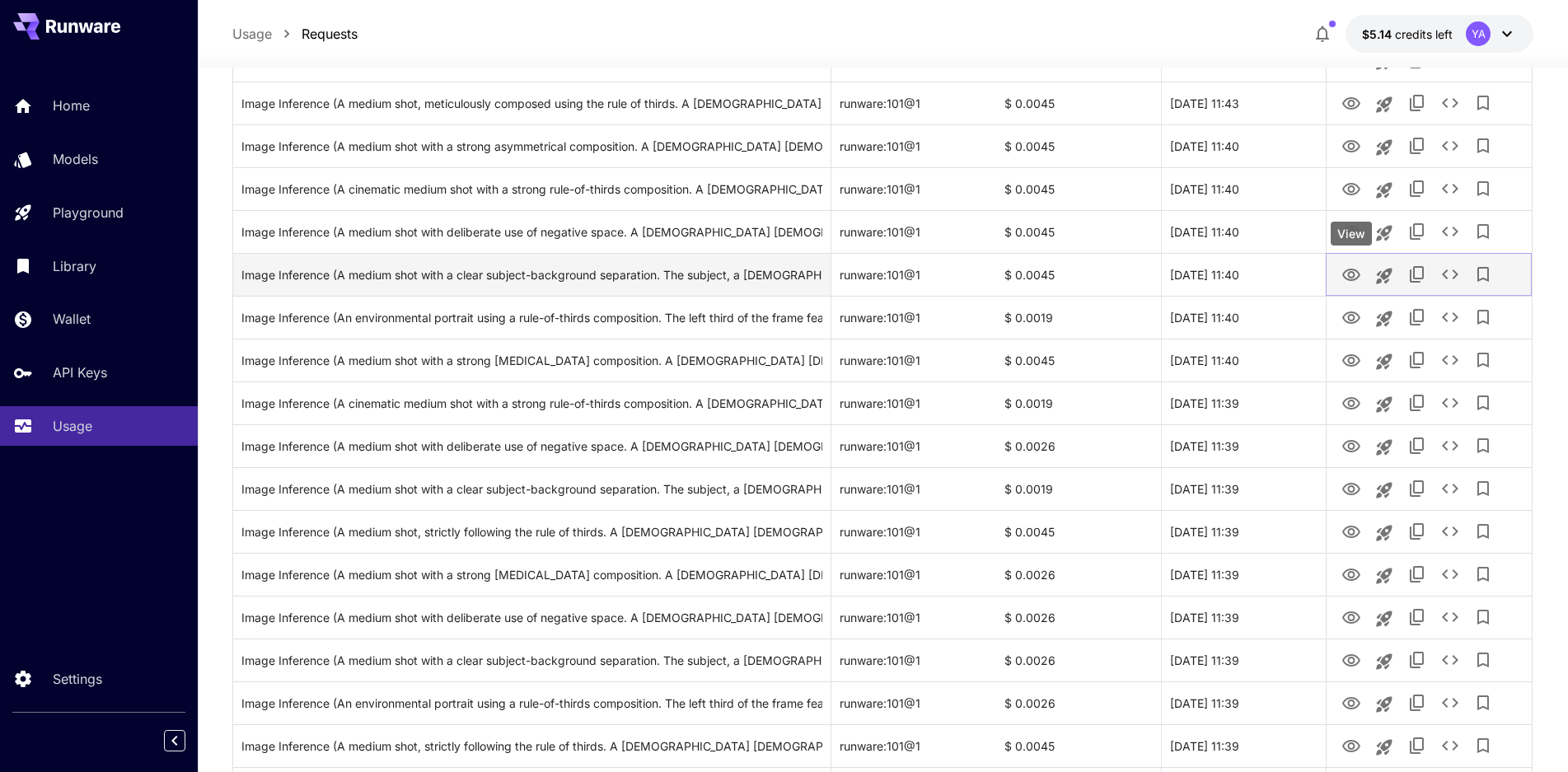
click at [1352, 278] on icon "View" at bounding box center [1351, 274] width 18 height 12
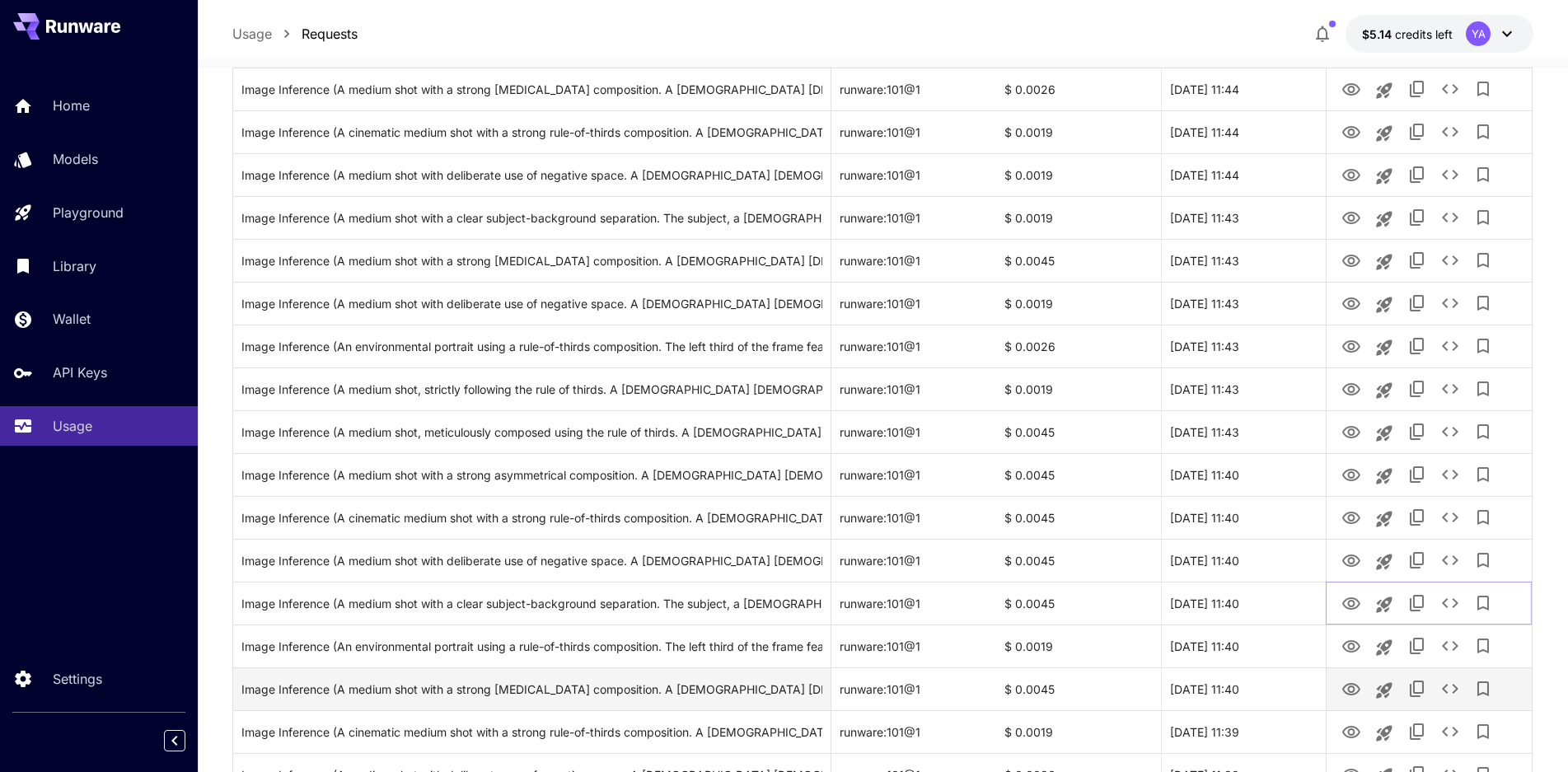
scroll to position [2613, 0]
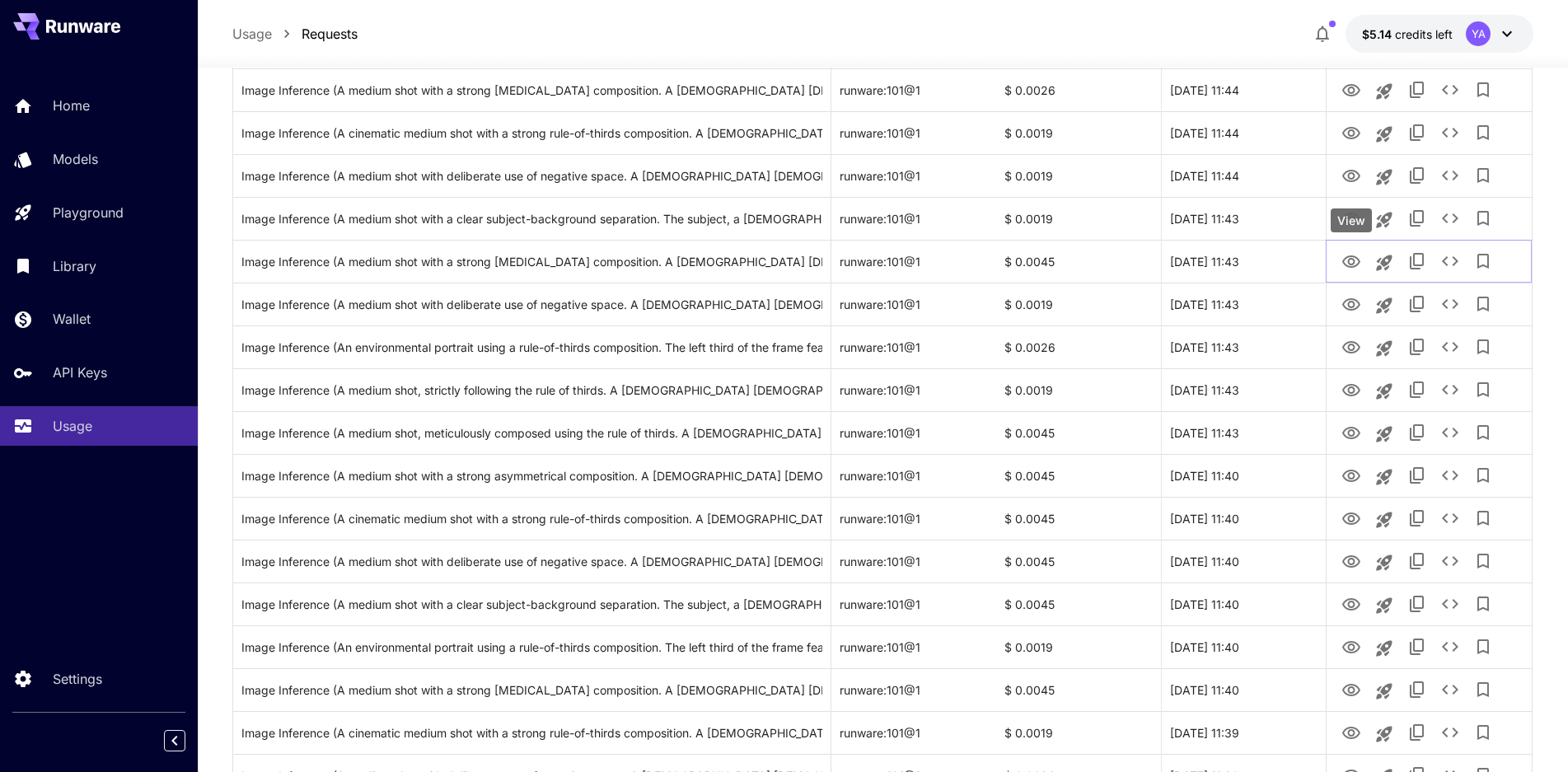
click at [1348, 227] on div "View" at bounding box center [1352, 219] width 41 height 24
click at [1352, 175] on div "View" at bounding box center [1352, 177] width 41 height 24
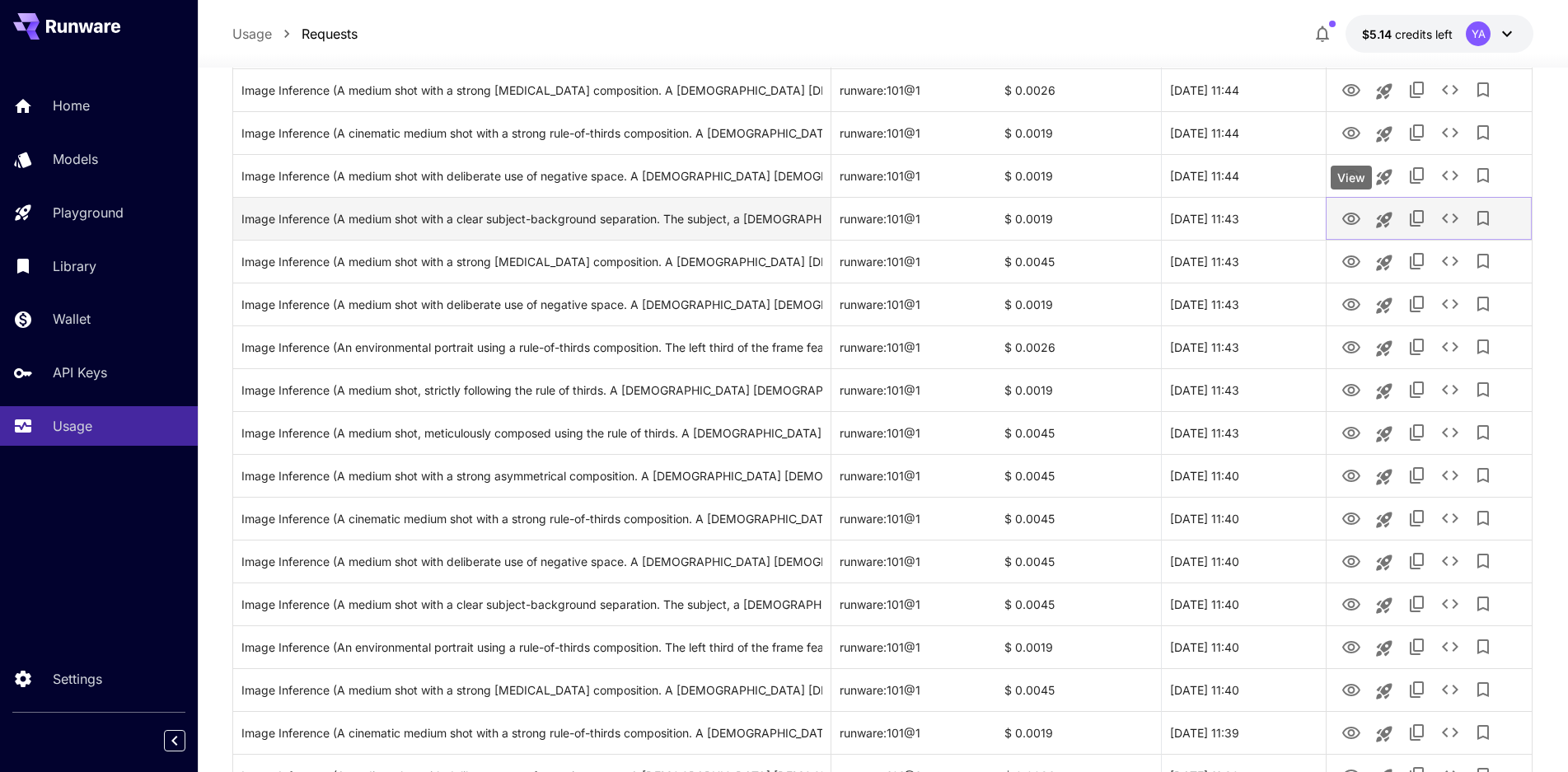
click at [1349, 218] on icon "View" at bounding box center [1351, 218] width 18 height 12
